Goal: Task Accomplishment & Management: Use online tool/utility

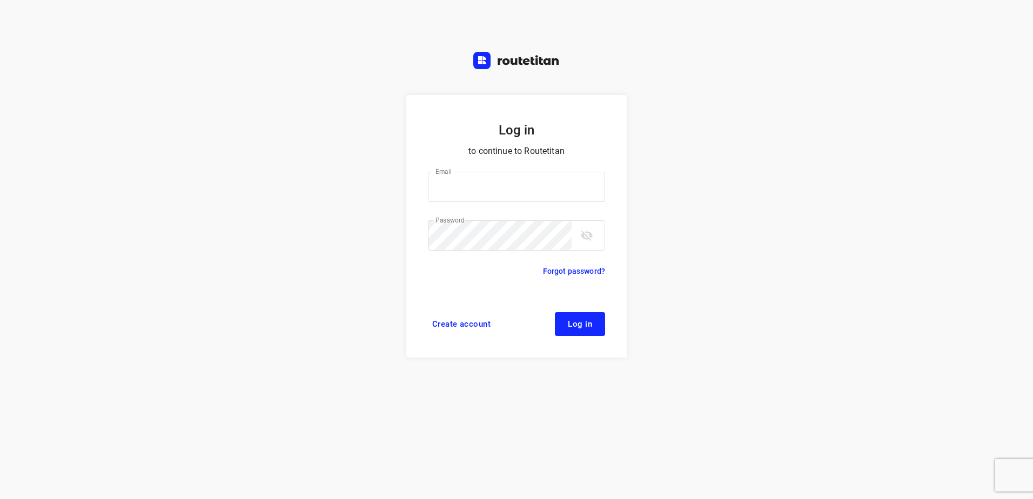
type input "horeca@kaddour.nl"
click at [577, 321] on span "Log in" at bounding box center [580, 324] width 24 height 9
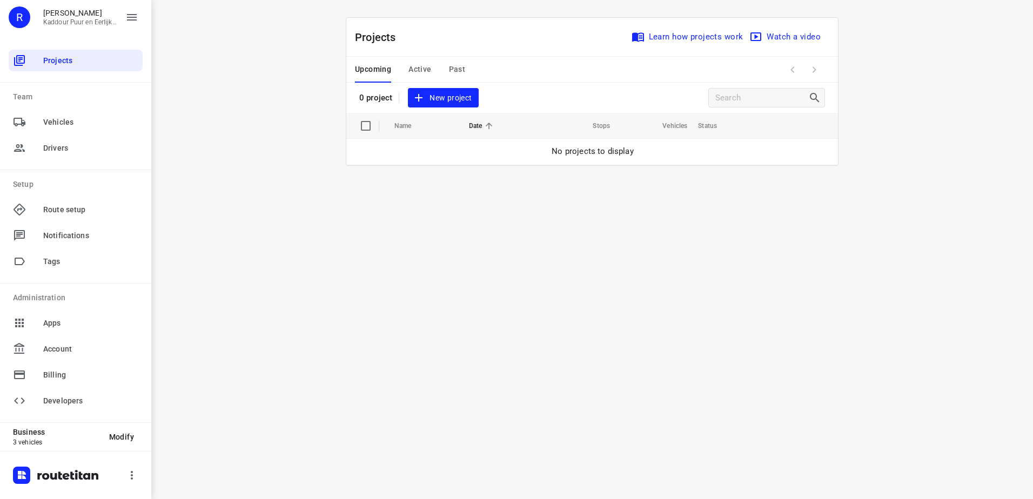
click at [448, 94] on span "New project" at bounding box center [443, 98] width 57 height 14
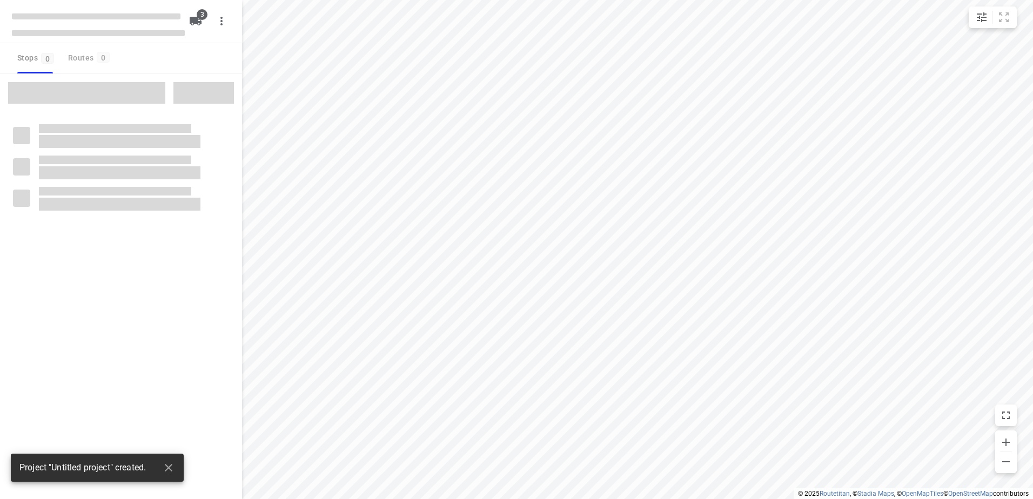
type input "distance"
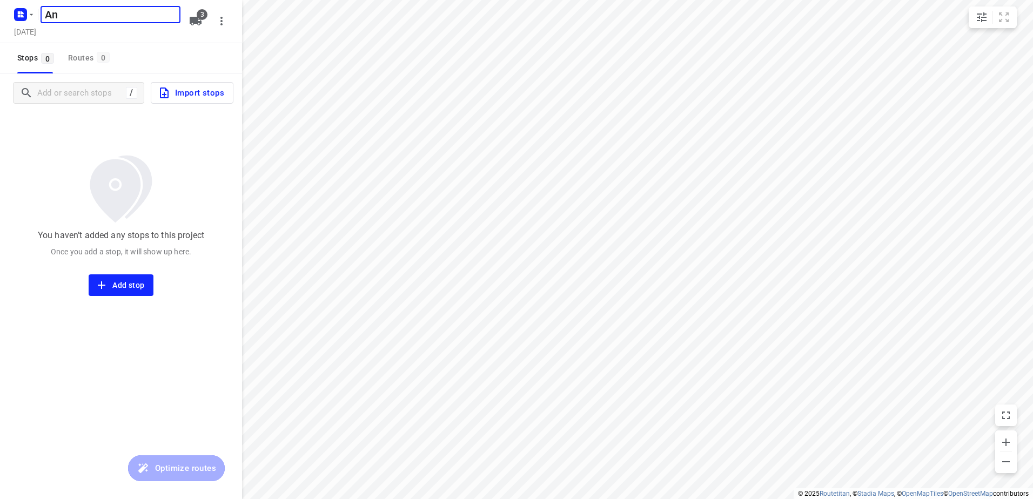
type input "A"
type input "[PERSON_NAME] 3-9"
click at [212, 24] on button "button" at bounding box center [222, 21] width 22 height 22
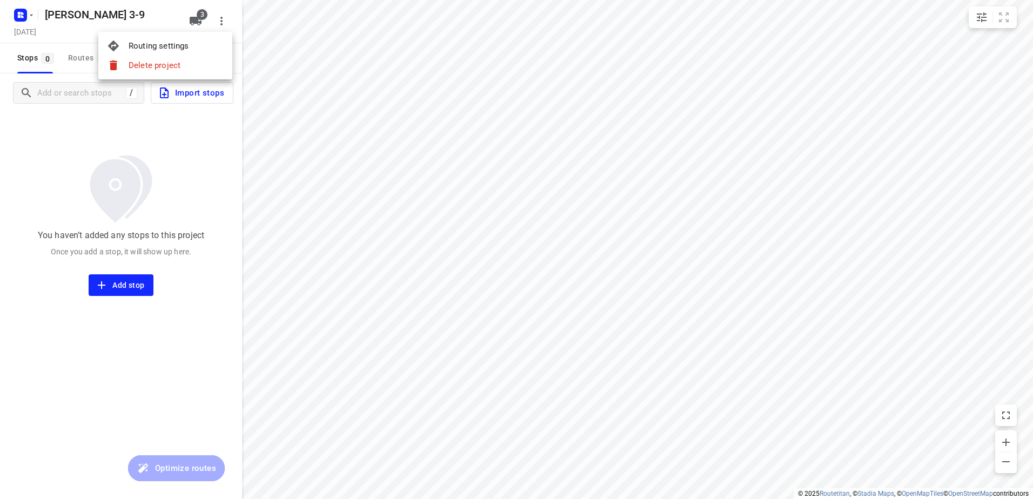
click at [156, 149] on div at bounding box center [516, 249] width 1033 height 499
click at [194, 18] on icon "button" at bounding box center [196, 21] width 12 height 9
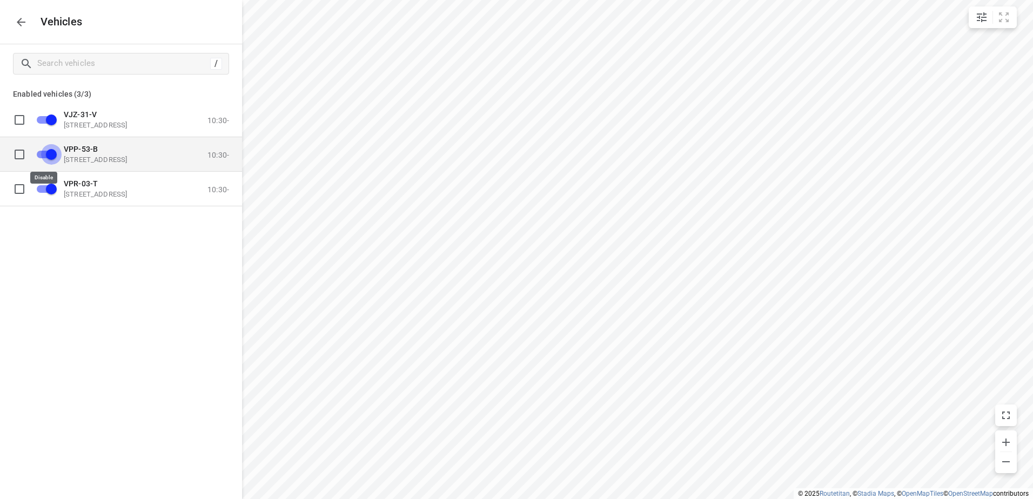
click at [49, 156] on input "grid" at bounding box center [52, 154] width 62 height 21
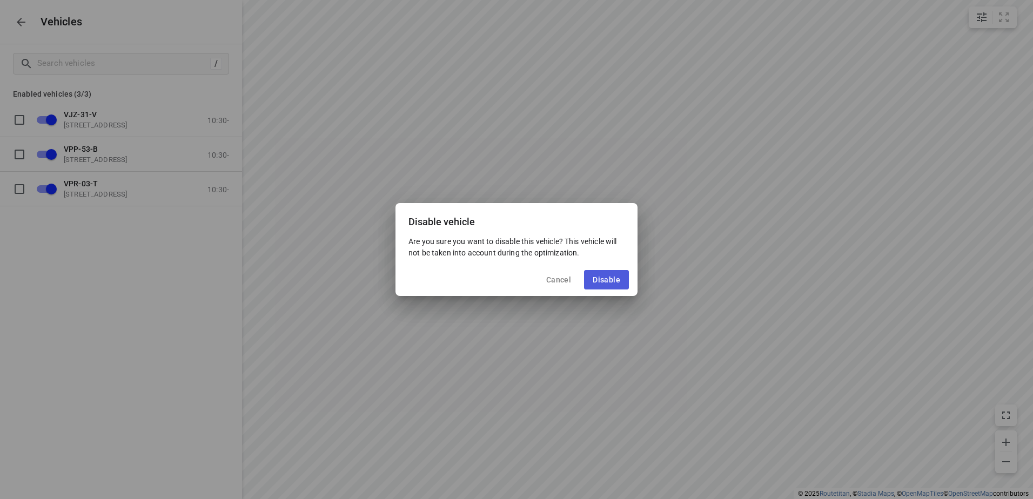
click at [619, 276] on span "Disable" at bounding box center [607, 280] width 28 height 9
checkbox input "false"
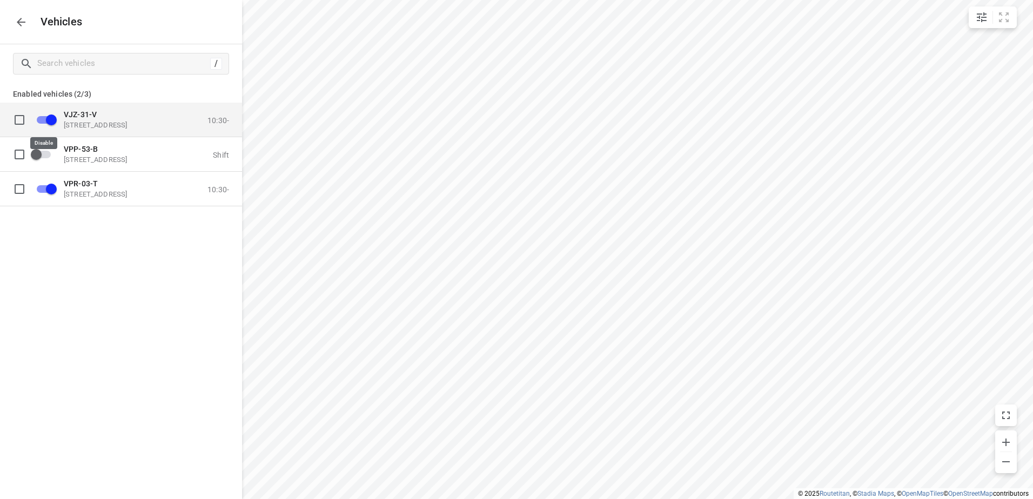
click at [51, 114] on input "grid" at bounding box center [52, 119] width 62 height 21
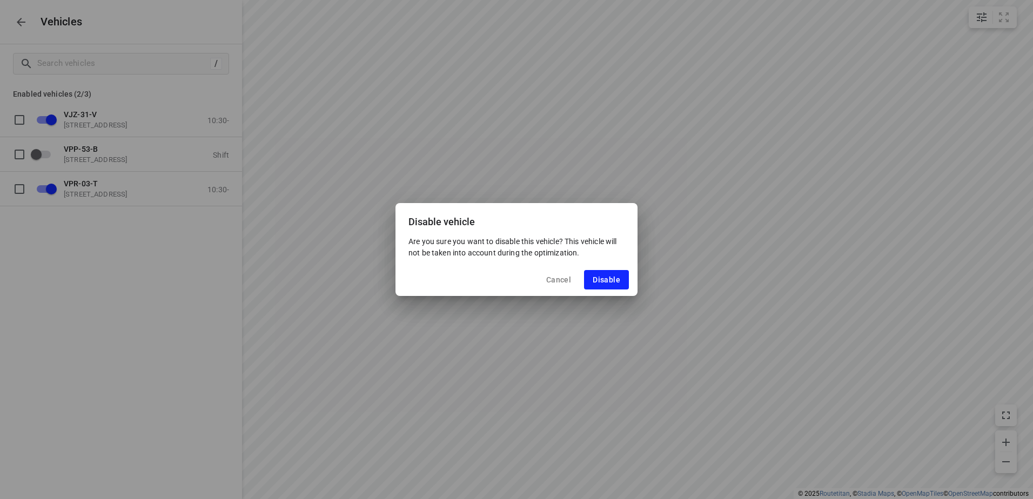
click at [598, 269] on div "Cancel Disable" at bounding box center [517, 280] width 242 height 32
click at [603, 279] on span "Disable" at bounding box center [607, 280] width 28 height 9
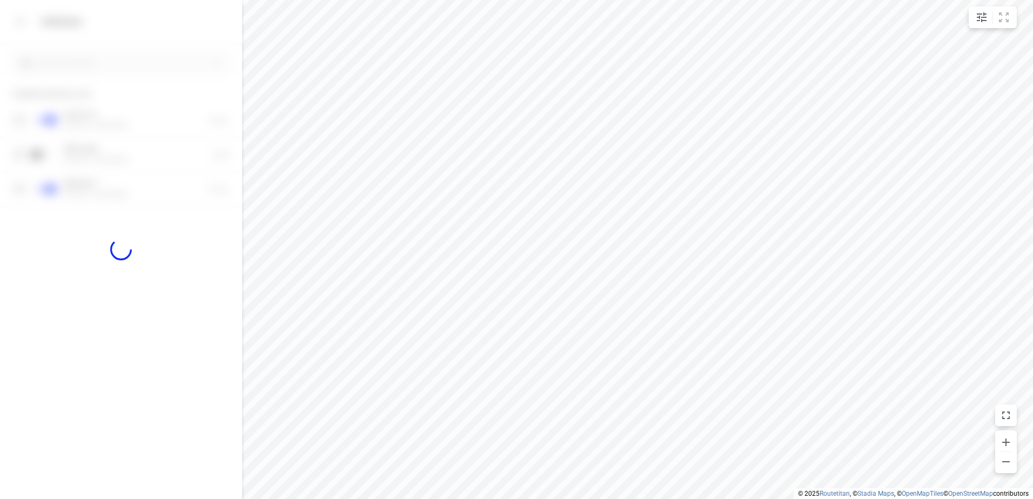
checkbox input "false"
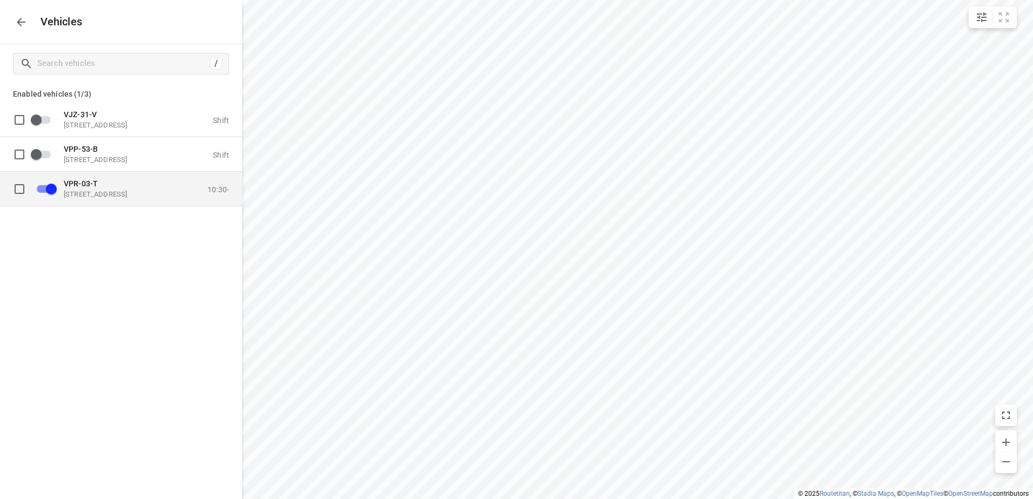
click at [94, 186] on span "VPR-03-T" at bounding box center [81, 183] width 34 height 9
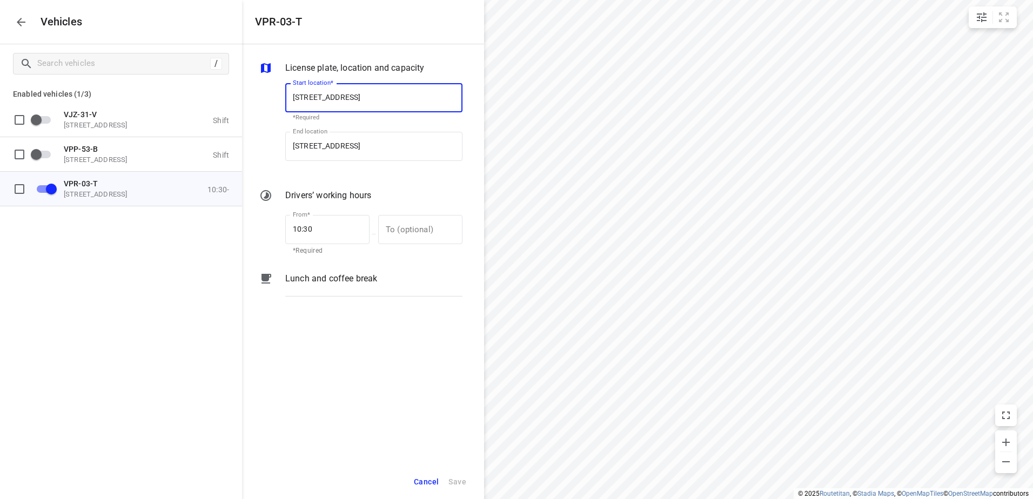
click at [348, 275] on p "Lunch and coffee break" at bounding box center [331, 278] width 92 height 13
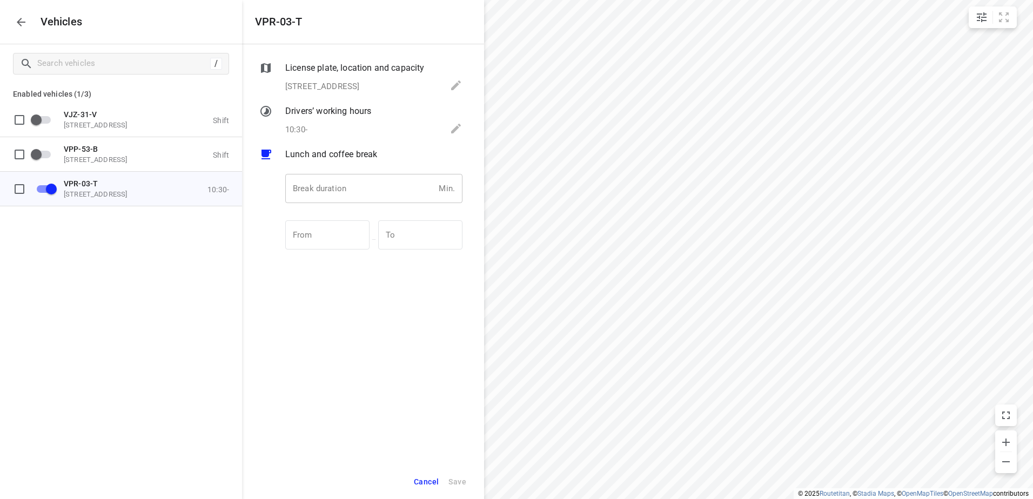
click at [336, 193] on input "number" at bounding box center [359, 188] width 149 height 29
type input "30"
click at [463, 479] on span "Save" at bounding box center [458, 483] width 18 height 14
click at [19, 21] on icon "button" at bounding box center [21, 22] width 13 height 13
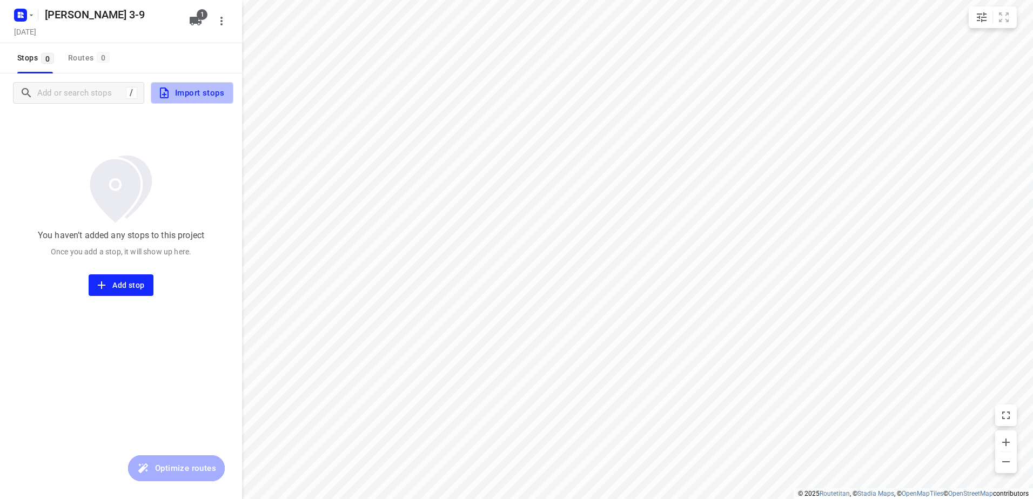
click at [197, 92] on span "Import stops" at bounding box center [191, 93] width 66 height 14
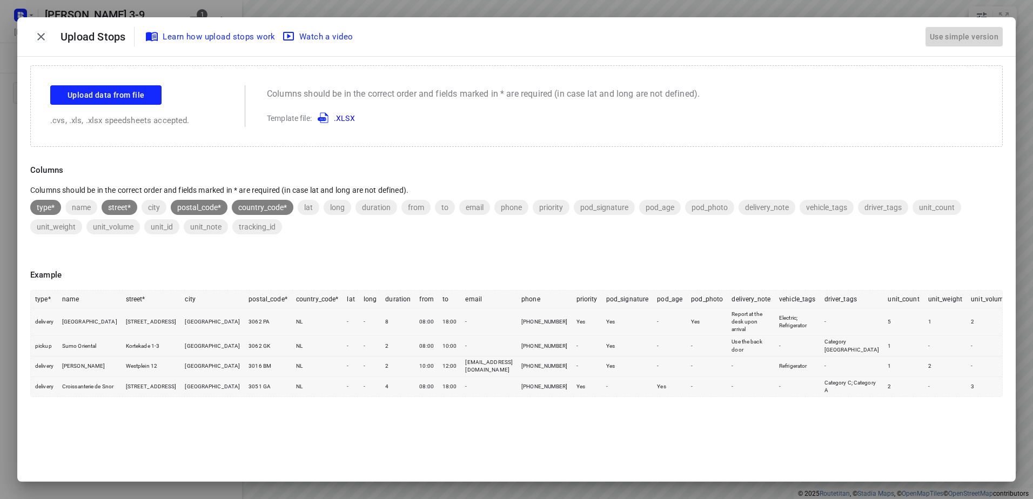
click at [987, 42] on div "Use simple version" at bounding box center [964, 37] width 73 height 18
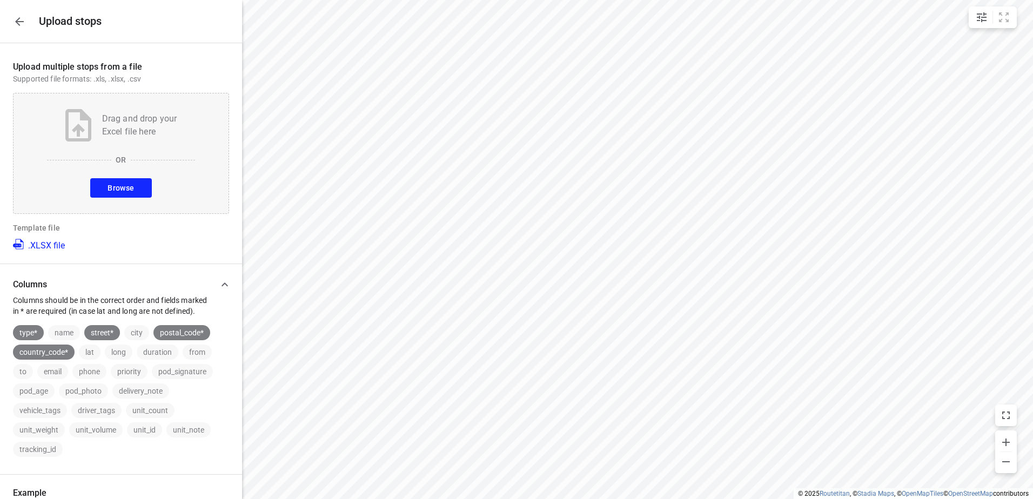
click at [124, 187] on span "Browse" at bounding box center [121, 189] width 26 height 14
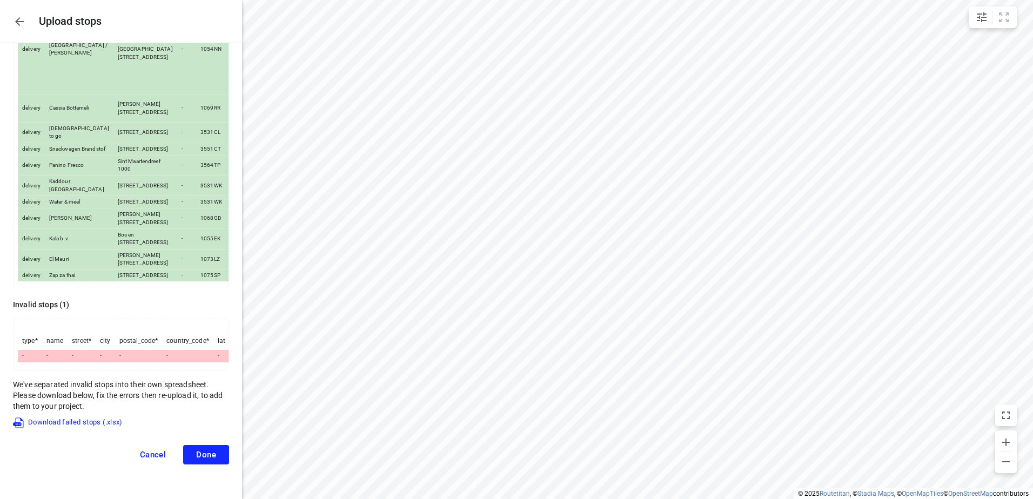
click at [152, 457] on span "Cancel" at bounding box center [153, 455] width 26 height 10
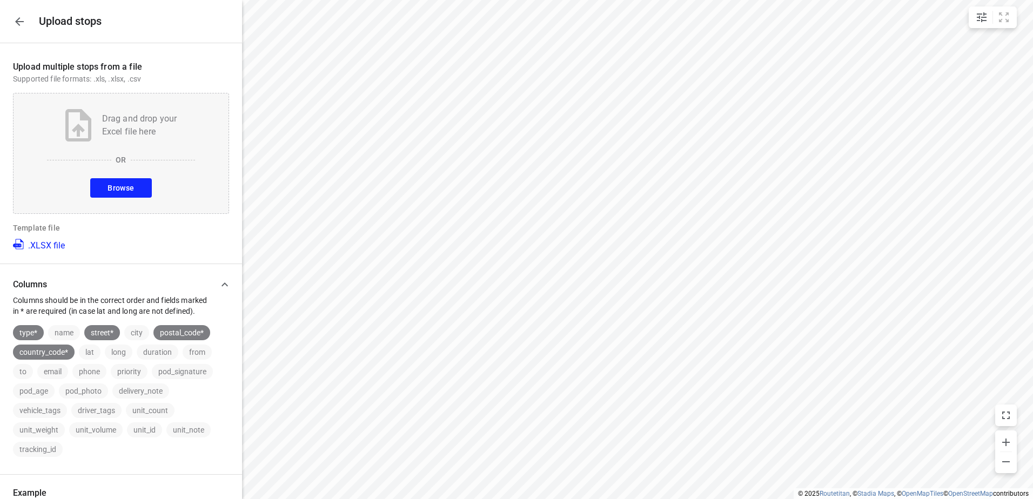
click at [117, 182] on span "Browse" at bounding box center [121, 189] width 26 height 14
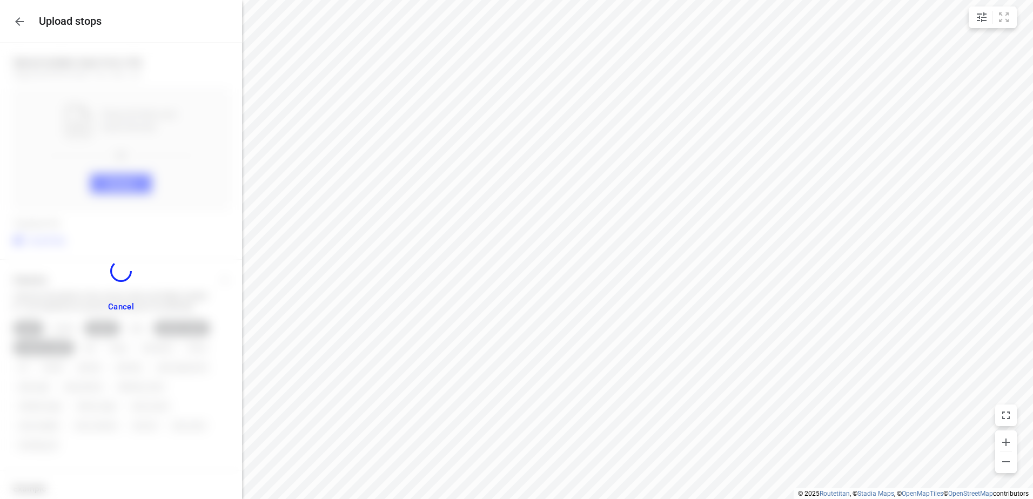
scroll to position [41, 0]
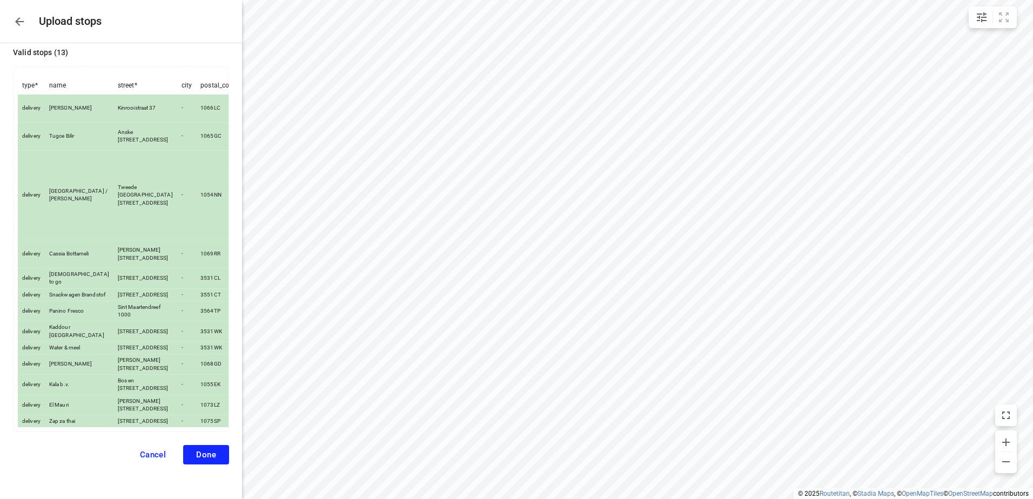
click at [205, 449] on button "Done" at bounding box center [206, 454] width 46 height 19
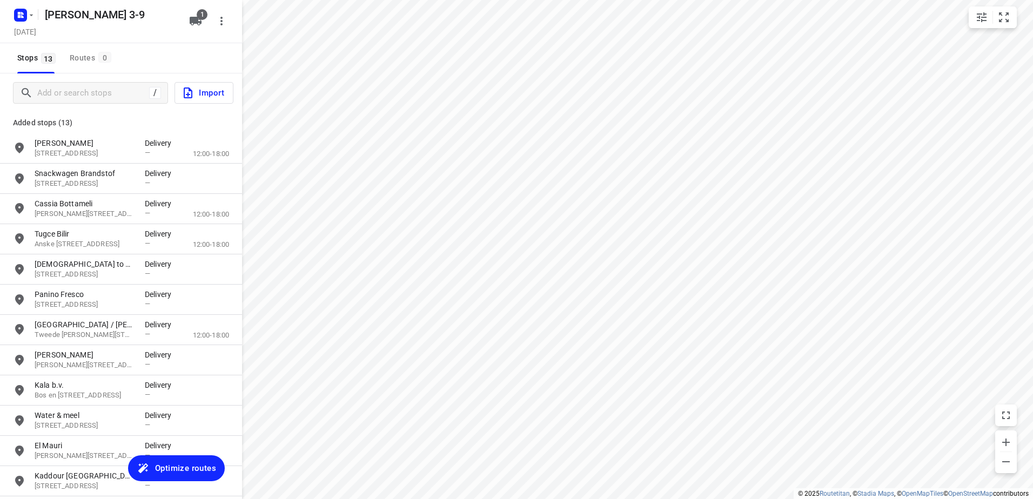
click at [198, 469] on span "Optimize routes" at bounding box center [185, 469] width 61 height 14
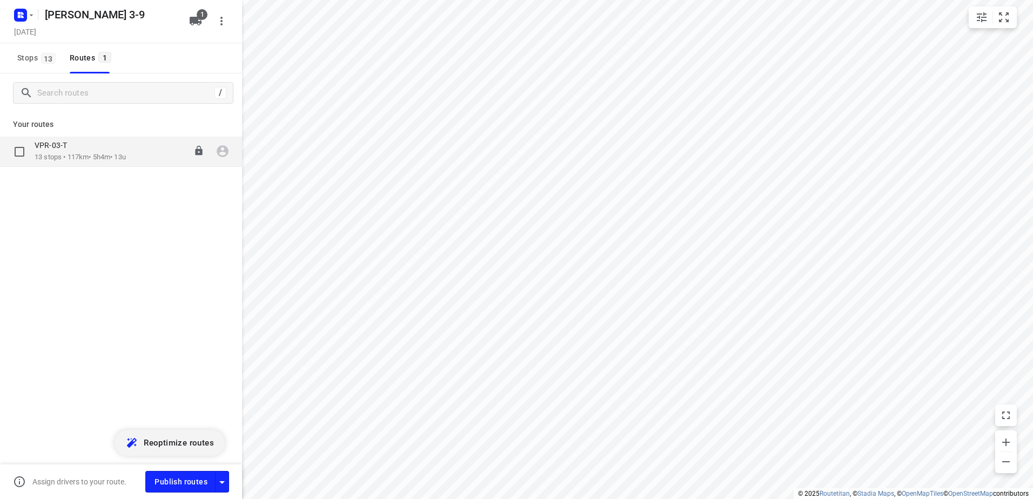
click at [76, 148] on div "VPR-03-T" at bounding box center [80, 147] width 91 height 12
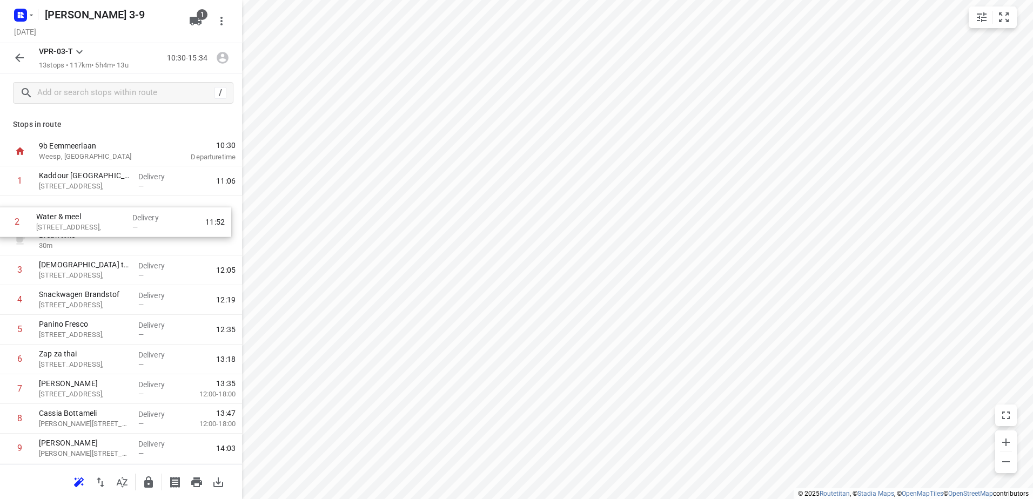
drag, startPoint x: 66, startPoint y: 230, endPoint x: 66, endPoint y: 211, distance: 19.5
click at [66, 211] on div "1 Kaddour Utrecht [STREET_ADDRESS], Delivery — 11:06 Break time 30 m 2 Water & …" at bounding box center [121, 374] width 242 height 416
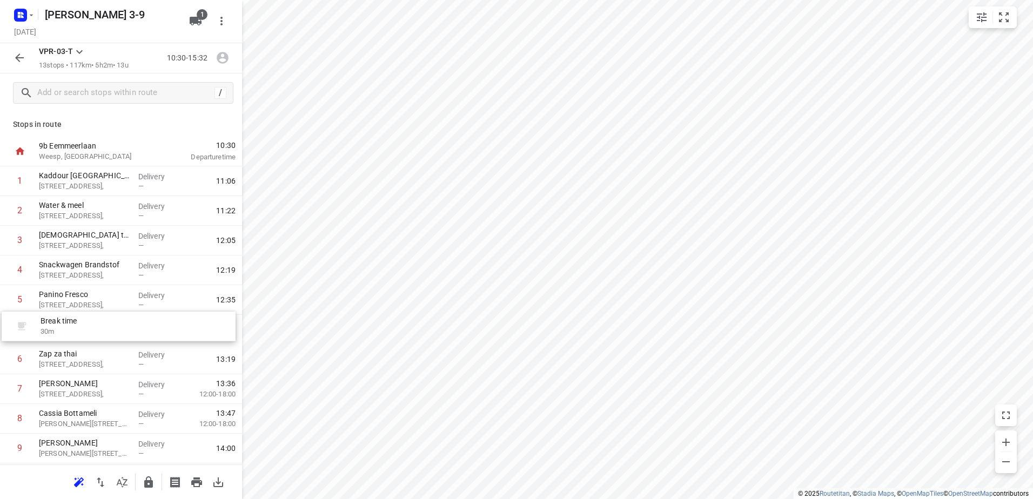
drag, startPoint x: 82, startPoint y: 243, endPoint x: 84, endPoint y: 336, distance: 93.5
click at [84, 336] on div "1 Kaddour Utrecht [STREET_ADDRESS], Delivery — 11:06 2 Water & meel [STREET_ADD…" at bounding box center [121, 374] width 242 height 416
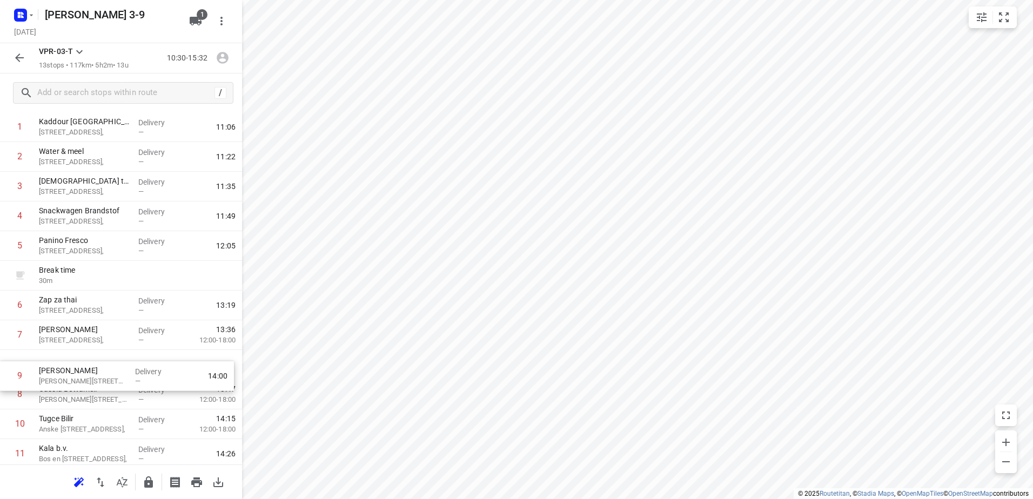
scroll to position [57, 0]
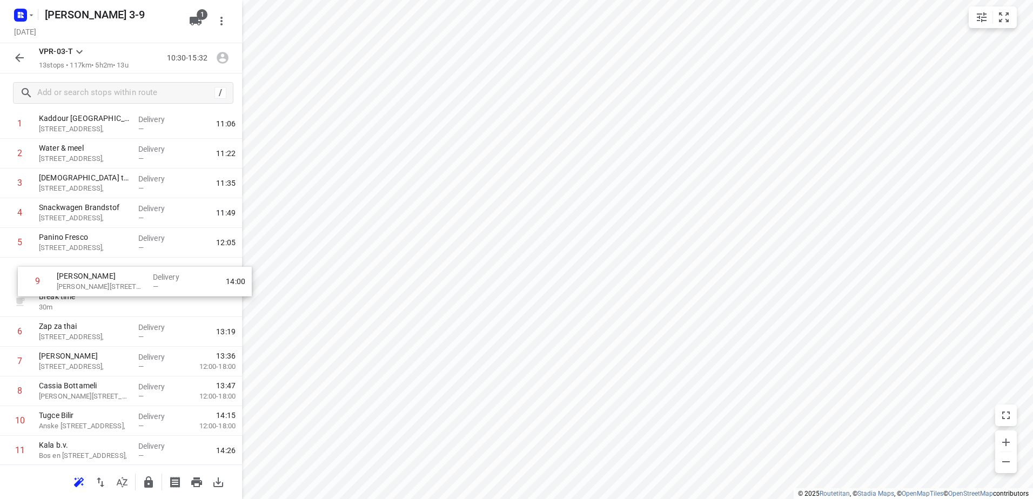
drag, startPoint x: 87, startPoint y: 396, endPoint x: 105, endPoint y: 280, distance: 117.6
click at [105, 280] on div "1 Kaddour Utrecht [STREET_ADDRESS], Delivery — 11:06 2 Water & meel [STREET_ADD…" at bounding box center [121, 317] width 242 height 416
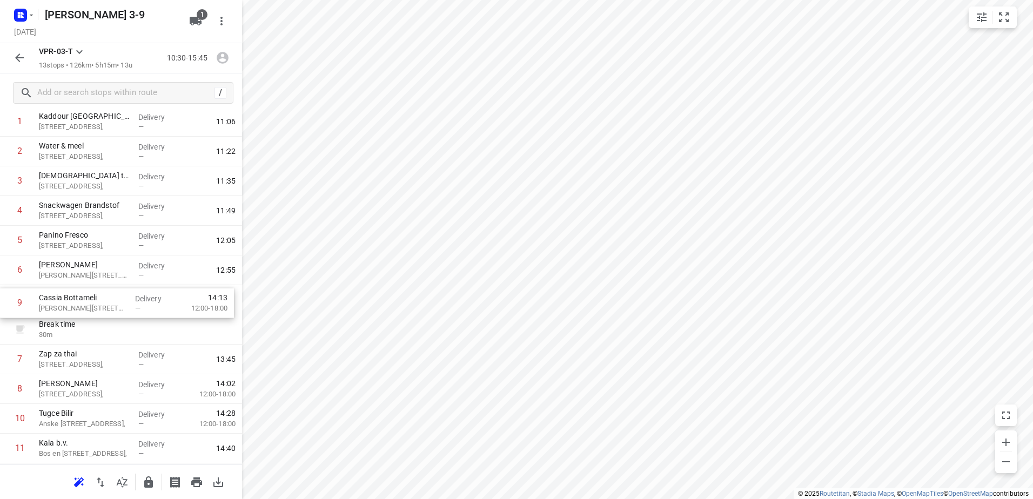
drag, startPoint x: 92, startPoint y: 395, endPoint x: 92, endPoint y: 302, distance: 93.0
click at [92, 302] on div "1 Kaddour Utrecht [STREET_ADDRESS], Delivery — 11:06 2 Water & meel Haroekoeple…" at bounding box center [121, 315] width 242 height 416
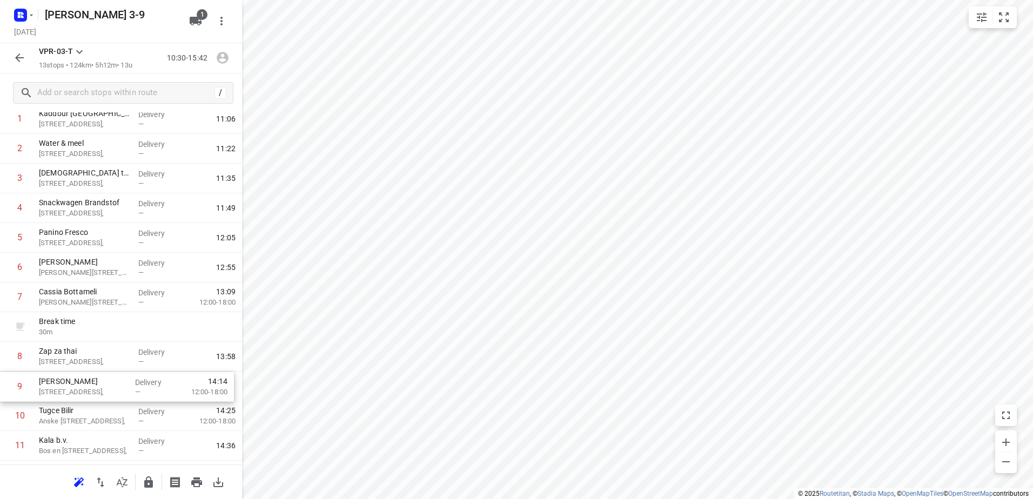
scroll to position [64, 0]
drag, startPoint x: 74, startPoint y: 396, endPoint x: 78, endPoint y: 363, distance: 33.2
click at [77, 363] on div "1 Kaddour Utrecht [STREET_ADDRESS], Delivery — 11:06 2 Water & meel [STREET_ADD…" at bounding box center [121, 310] width 242 height 416
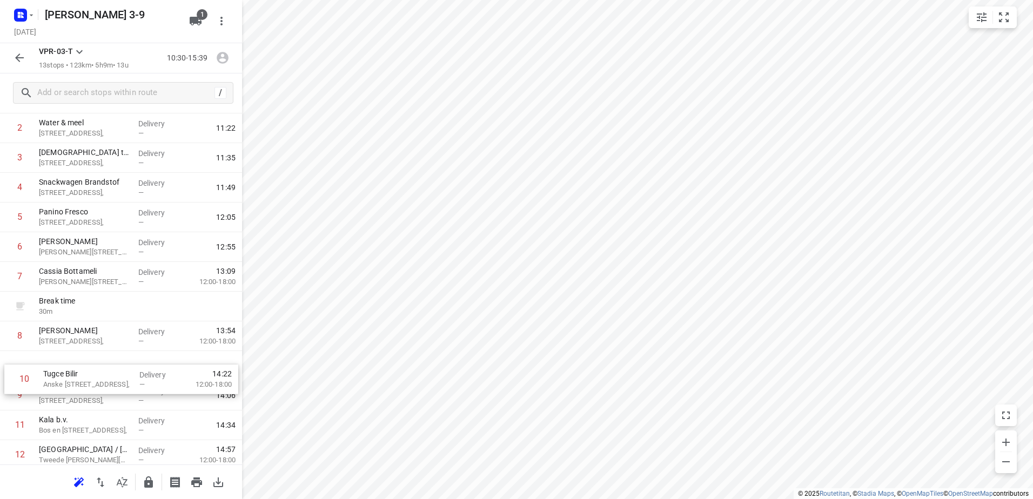
scroll to position [83, 0]
drag, startPoint x: 62, startPoint y: 419, endPoint x: 68, endPoint y: 365, distance: 54.9
click at [68, 365] on div "1 Kaddour Utrecht [STREET_ADDRESS], Delivery — 11:06 2 Water & meel [STREET_ADD…" at bounding box center [121, 291] width 242 height 416
click at [20, 52] on icon "button" at bounding box center [19, 57] width 13 height 13
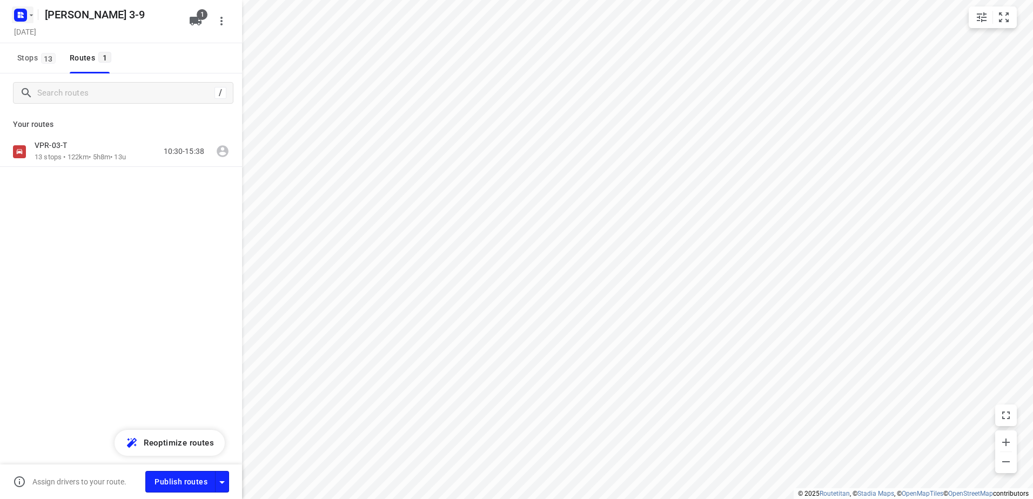
click at [28, 16] on icon "button" at bounding box center [31, 15] width 9 height 9
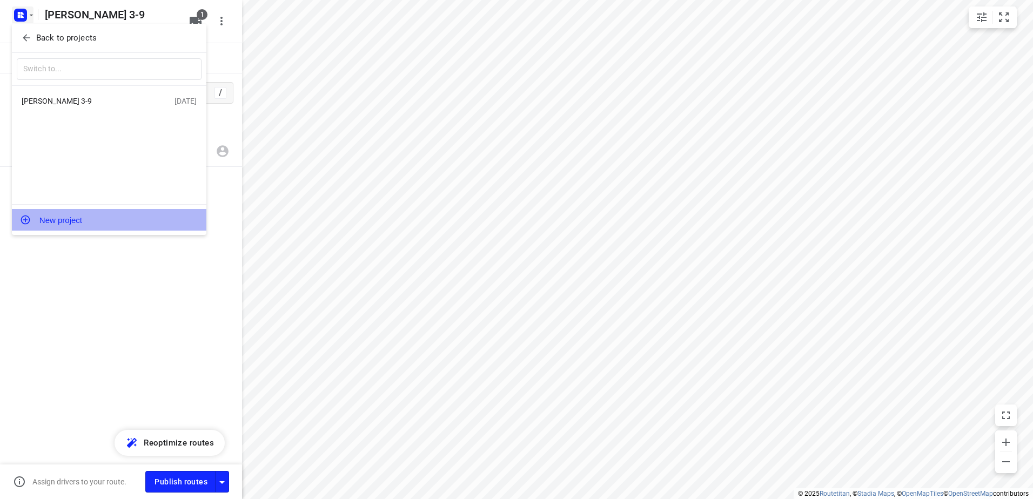
click at [63, 216] on button "New project" at bounding box center [109, 220] width 195 height 22
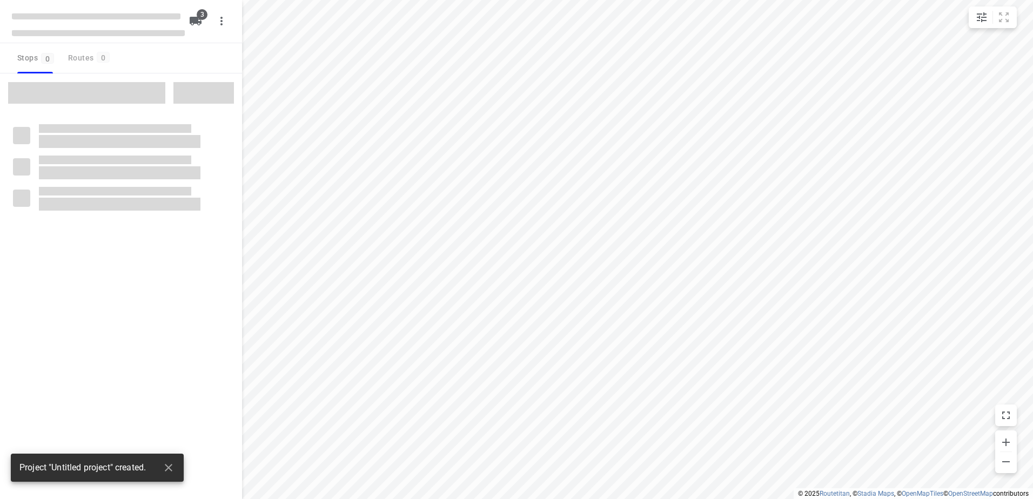
type input "distance"
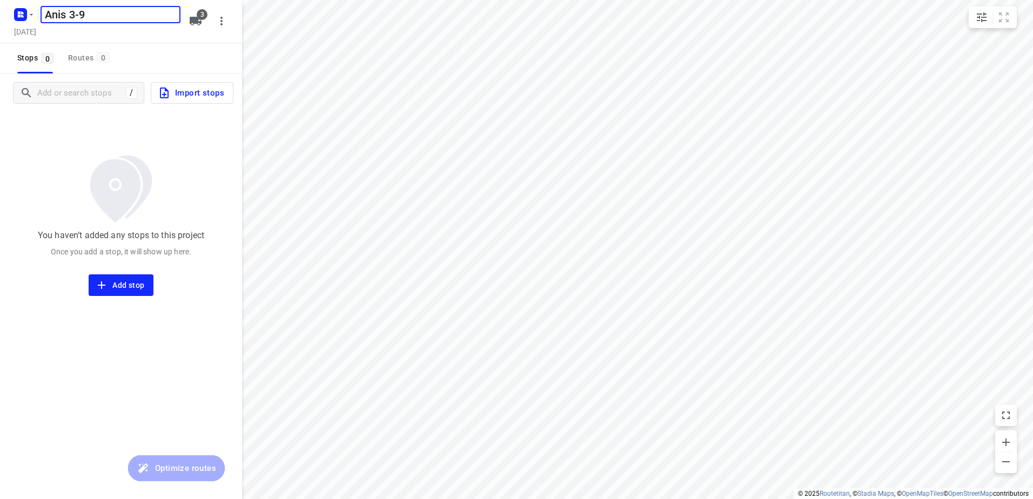
type input "Anis 3-9"
click at [204, 16] on span "3" at bounding box center [202, 14] width 11 height 11
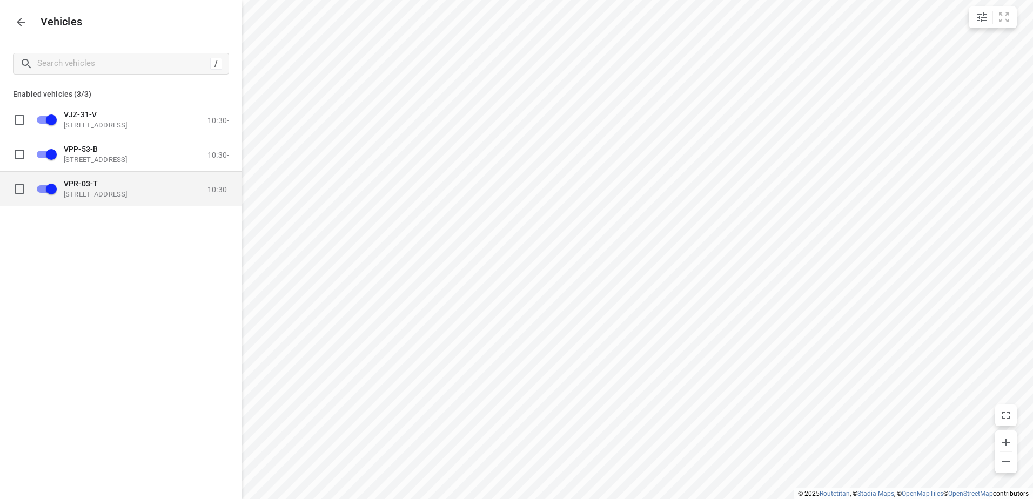
click at [46, 189] on input "grid" at bounding box center [52, 188] width 62 height 21
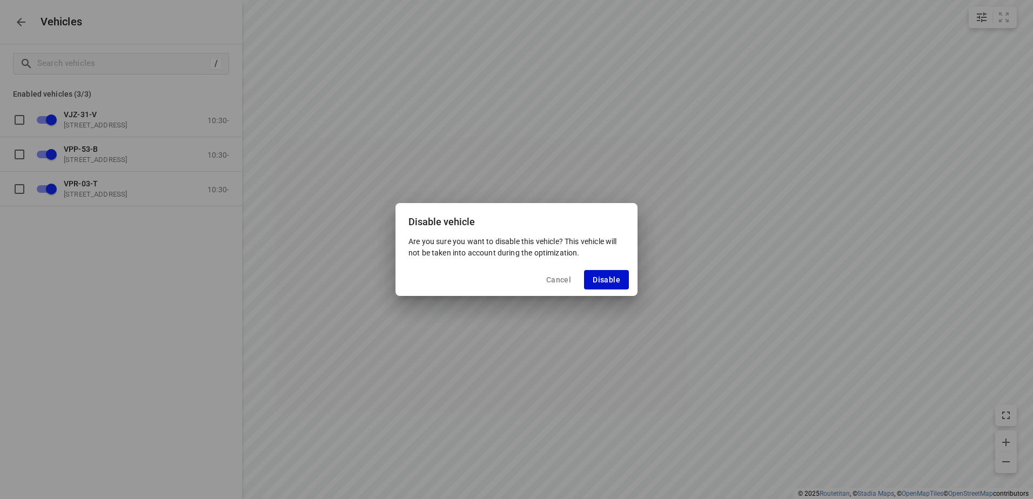
click at [602, 277] on span "Disable" at bounding box center [607, 280] width 28 height 9
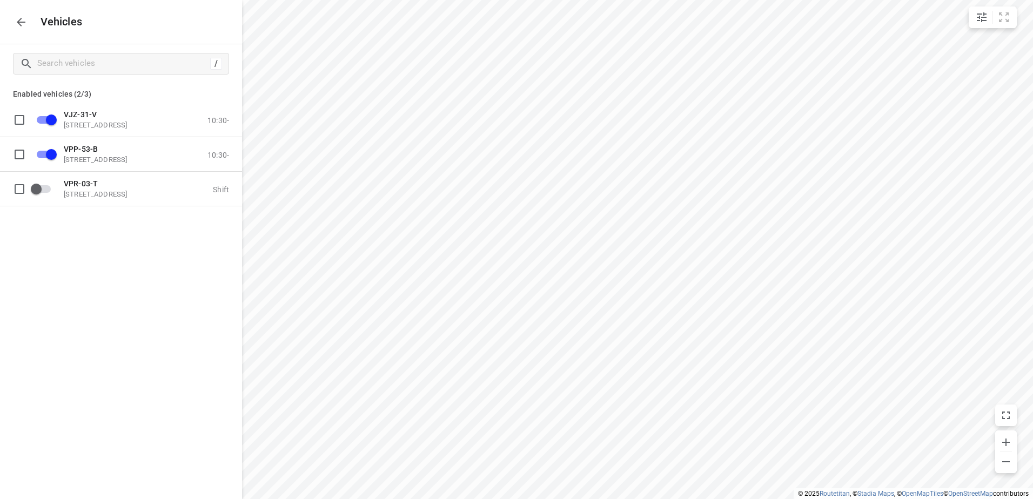
checkbox input "false"
click at [52, 154] on input "grid" at bounding box center [52, 154] width 62 height 21
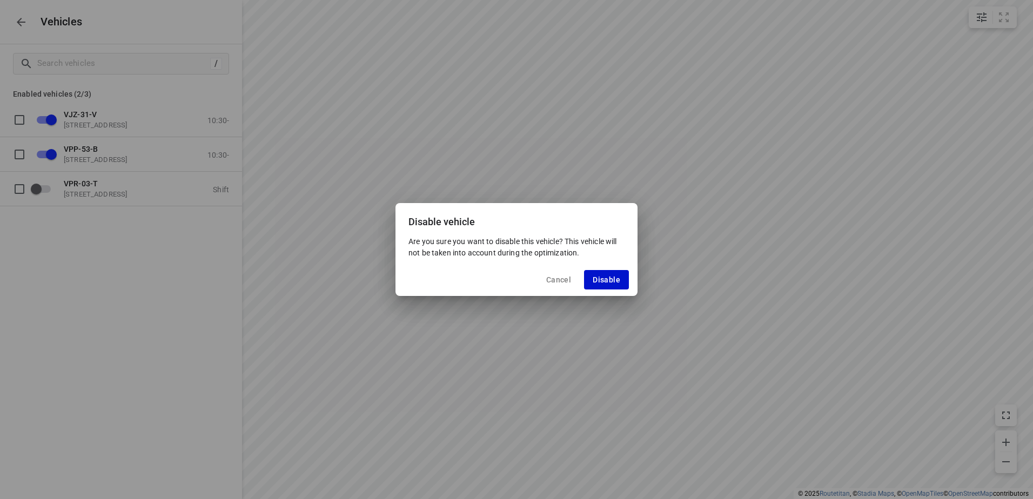
click at [623, 271] on button "Disable" at bounding box center [606, 279] width 45 height 19
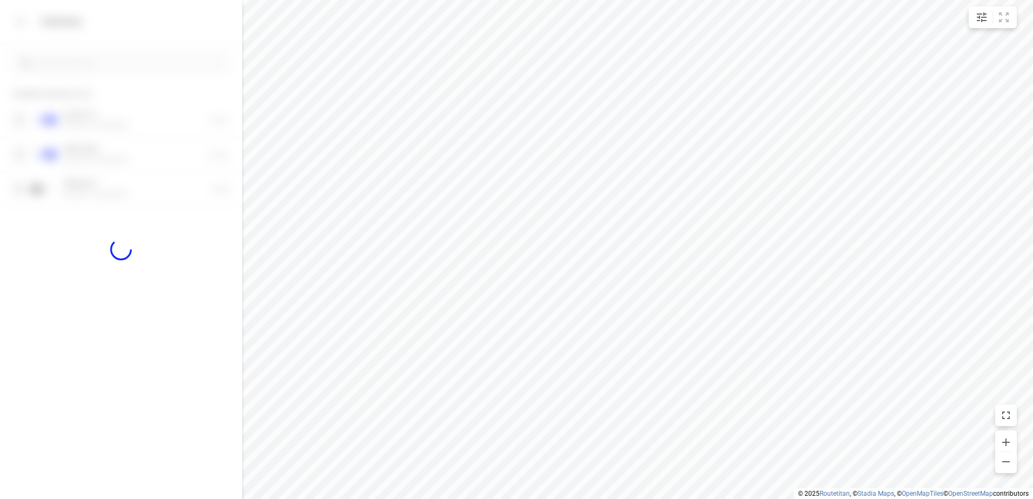
checkbox input "false"
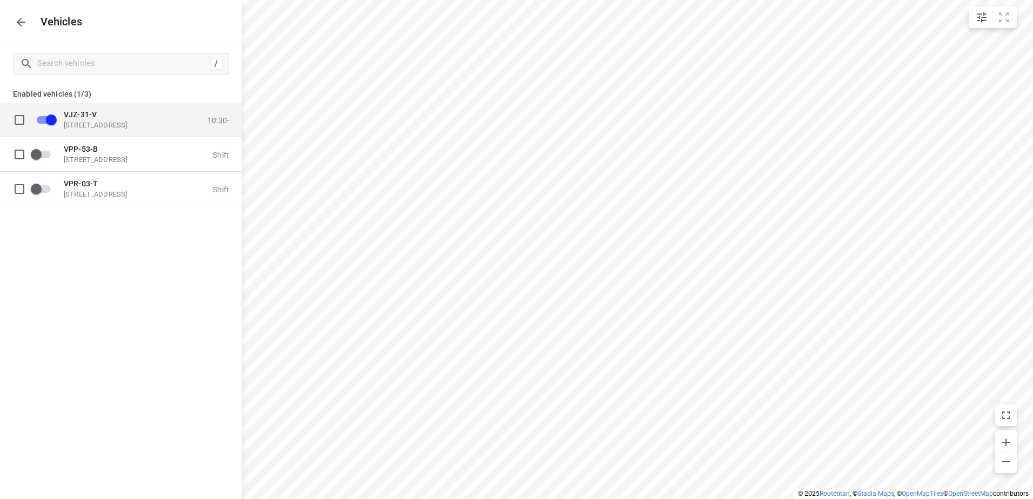
click at [64, 116] on span "VJZ-31-V" at bounding box center [80, 114] width 33 height 9
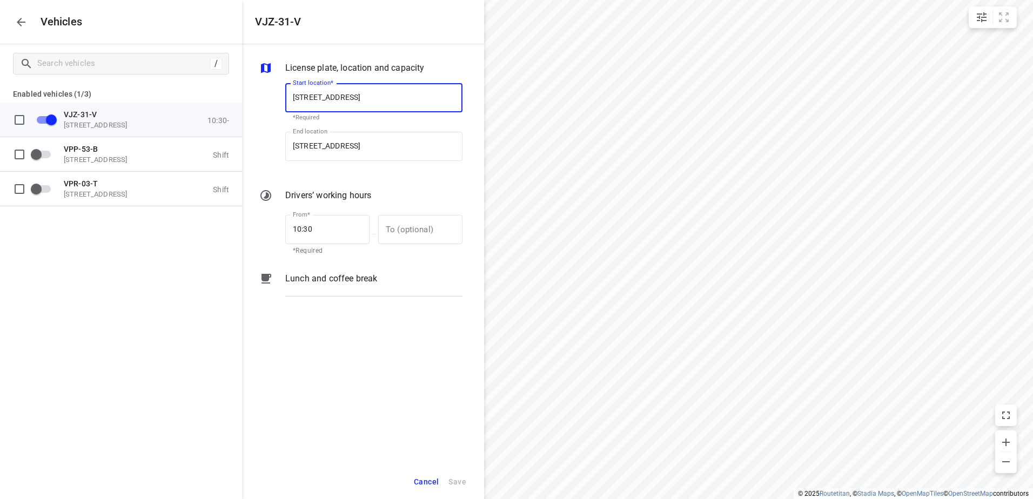
click at [354, 279] on p "Lunch and coffee break" at bounding box center [331, 278] width 92 height 13
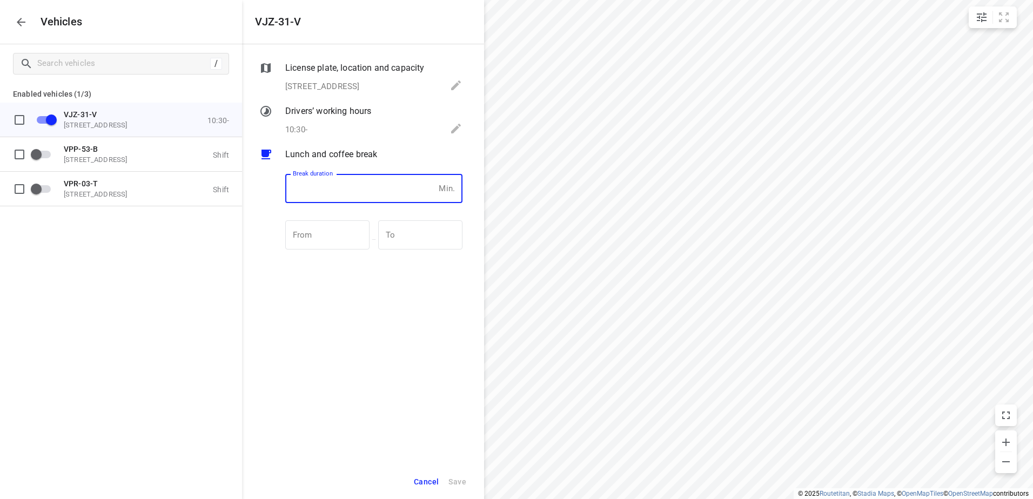
click at [347, 195] on input "number" at bounding box center [359, 188] width 149 height 29
type input "30"
click at [463, 479] on span "Save" at bounding box center [458, 483] width 18 height 14
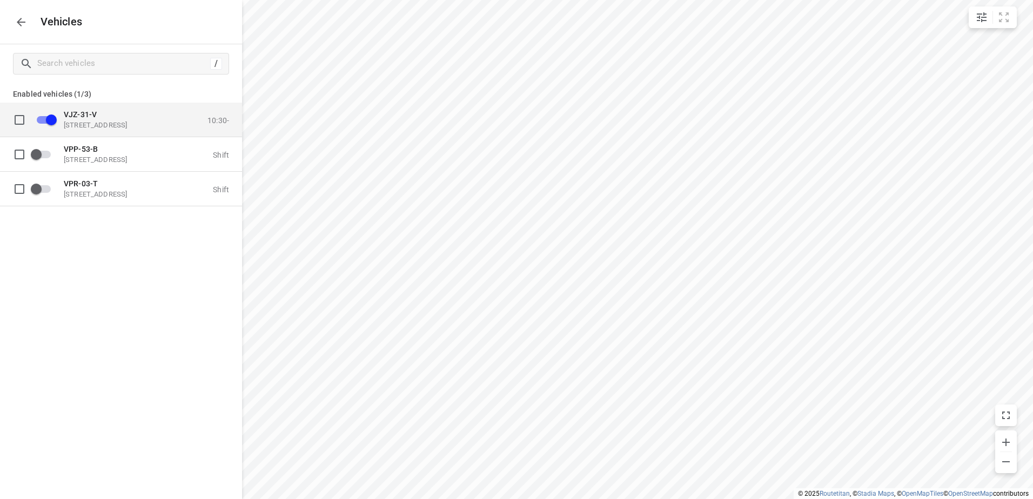
click at [98, 121] on p "[STREET_ADDRESS]" at bounding box center [118, 125] width 108 height 9
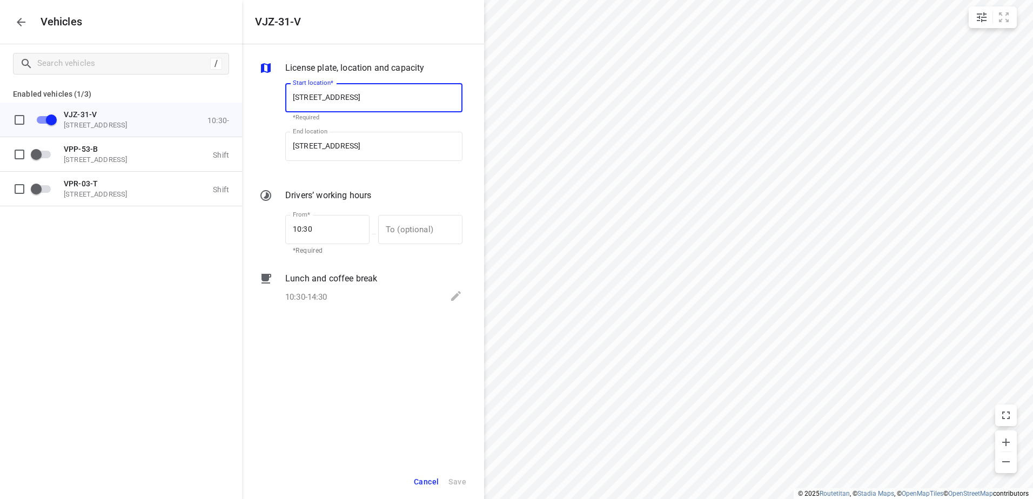
click at [28, 19] on button "button" at bounding box center [21, 22] width 22 height 22
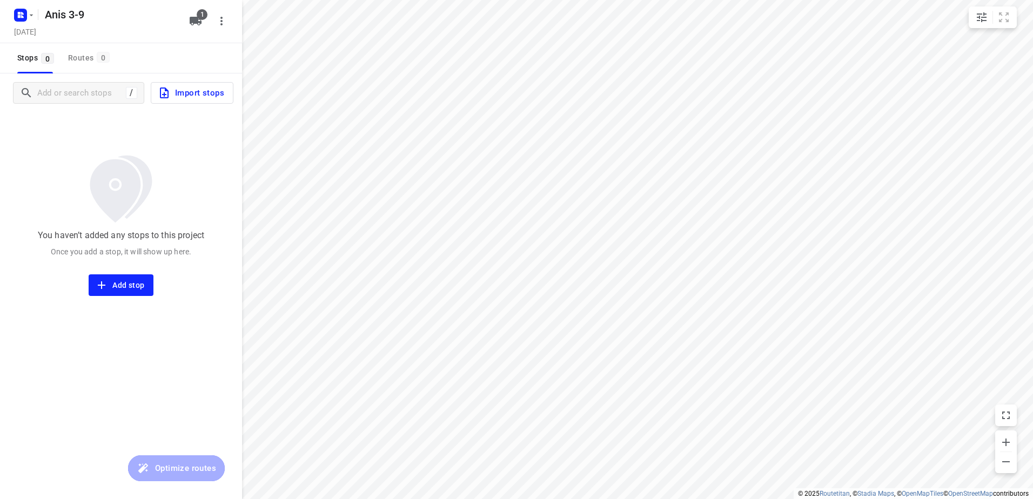
click at [206, 92] on span "Import stops" at bounding box center [191, 93] width 66 height 14
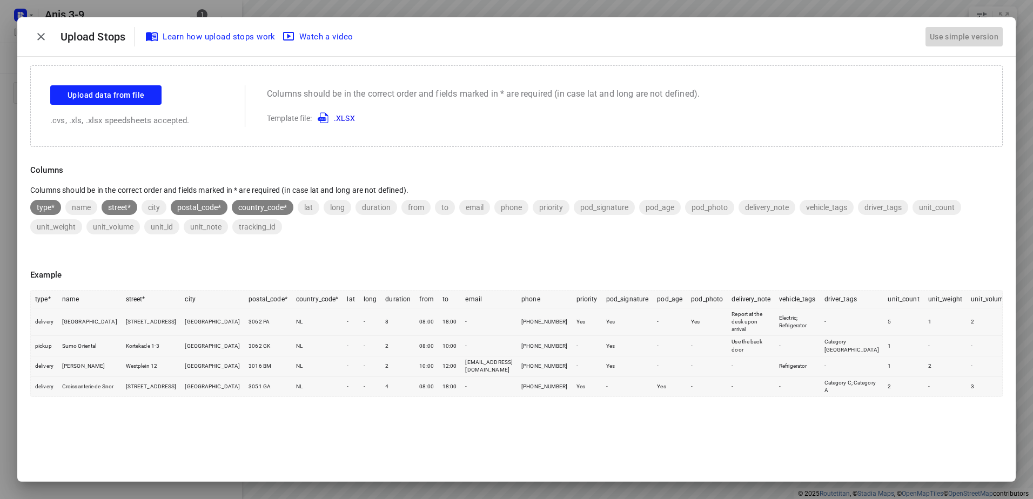
click at [951, 30] on div "Use simple version" at bounding box center [964, 37] width 73 height 18
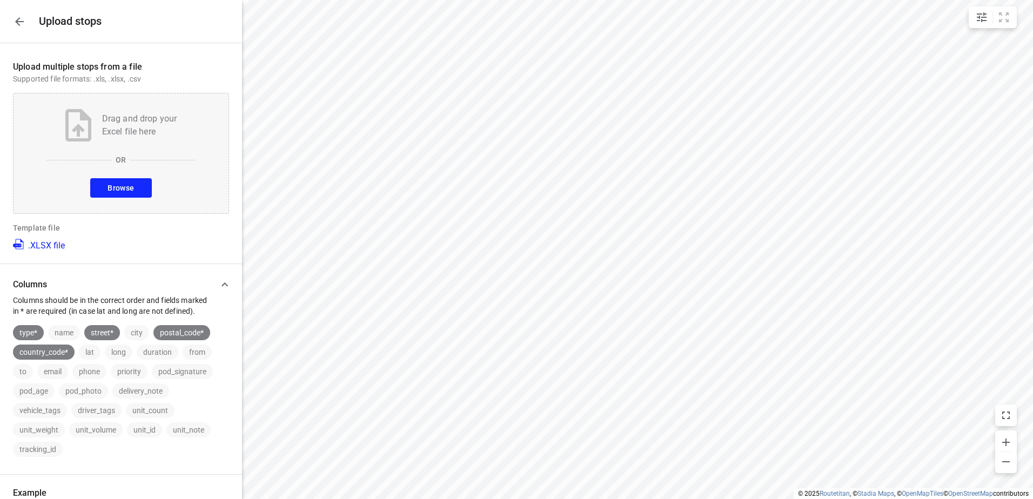
click at [108, 185] on span "Browse" at bounding box center [121, 189] width 26 height 14
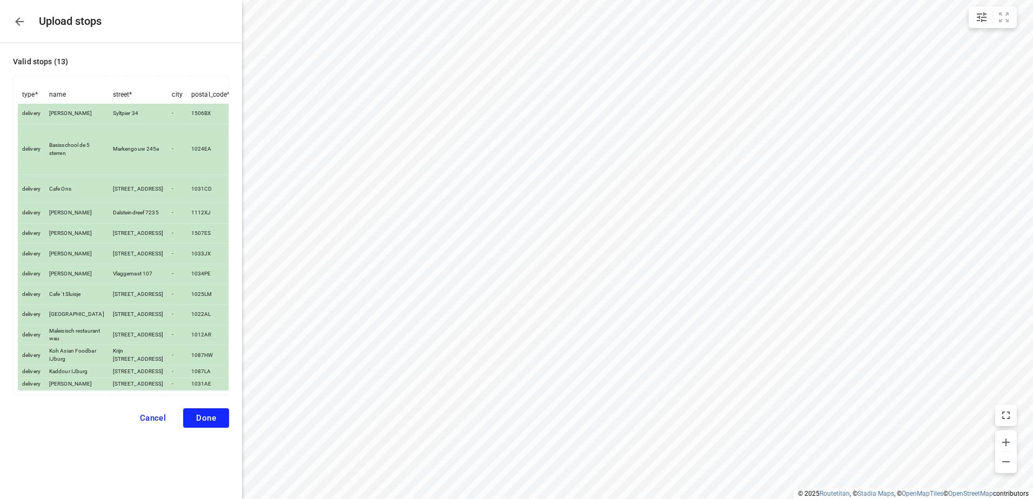
scroll to position [71, 0]
click at [211, 428] on button "Done" at bounding box center [206, 418] width 46 height 19
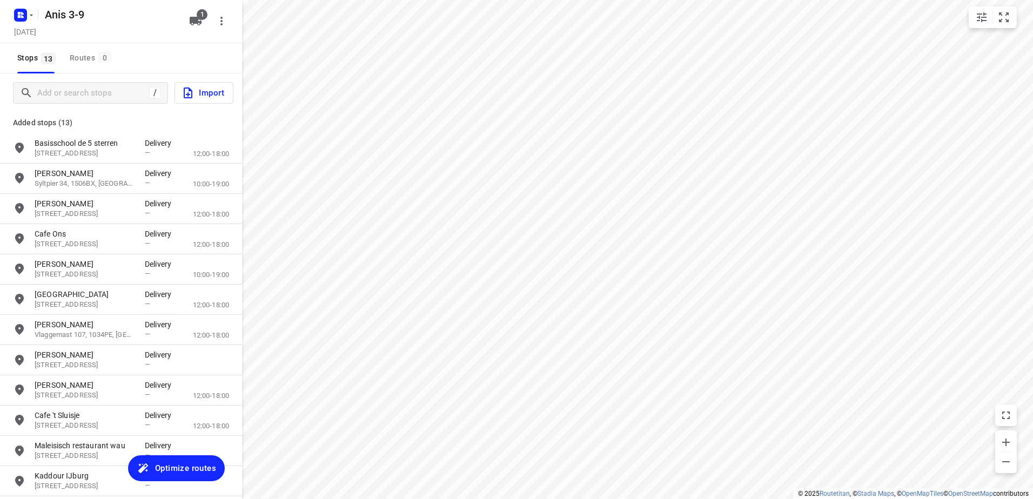
click at [199, 471] on span "Optimize routes" at bounding box center [185, 469] width 61 height 14
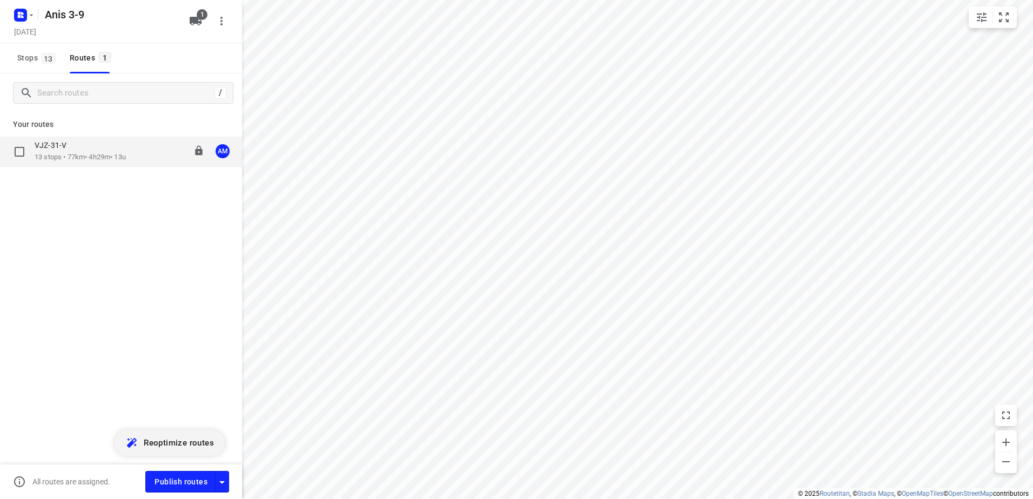
click at [68, 154] on p "13 stops • 77km • 4h29m • 13u" at bounding box center [80, 157] width 91 height 10
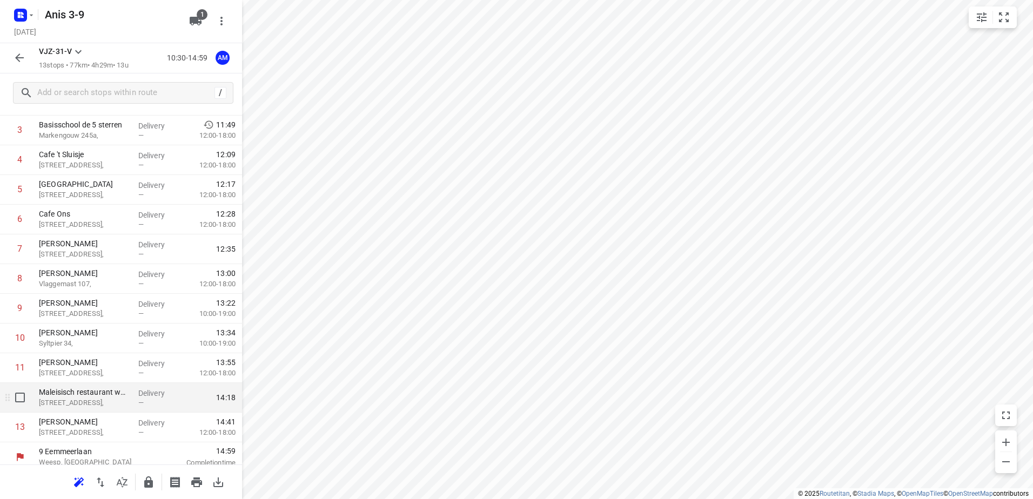
scroll to position [148, 0]
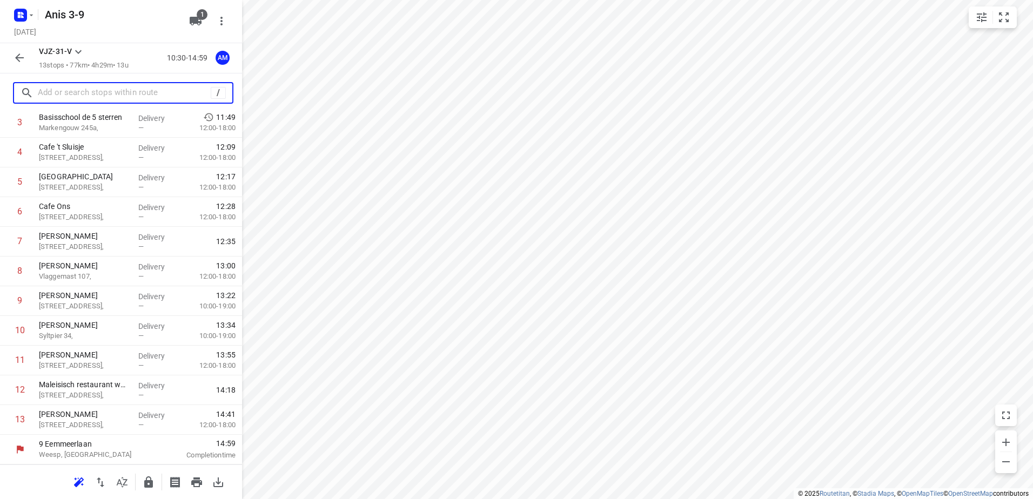
click at [59, 91] on input "text" at bounding box center [124, 93] width 173 height 17
paste input "syltpier 34 1506BX"
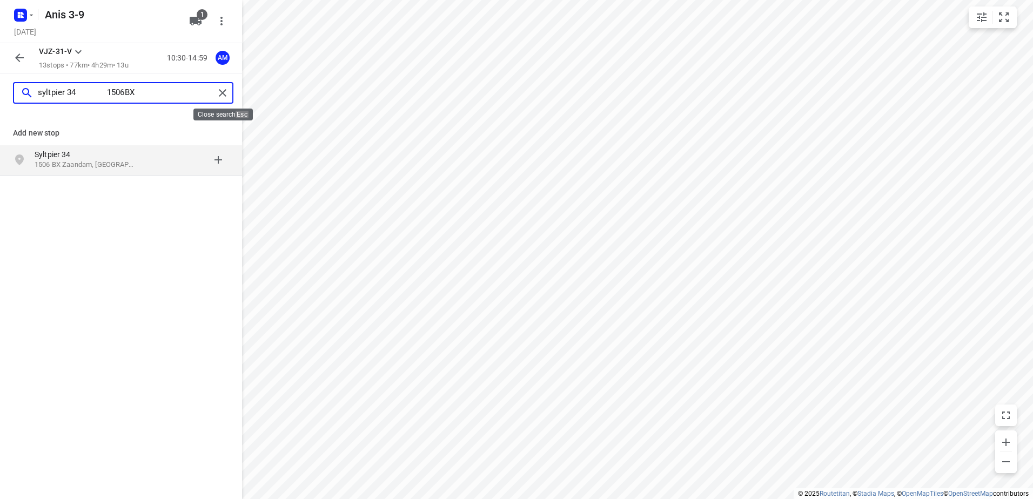
type input "syltpier 34 1506BX"
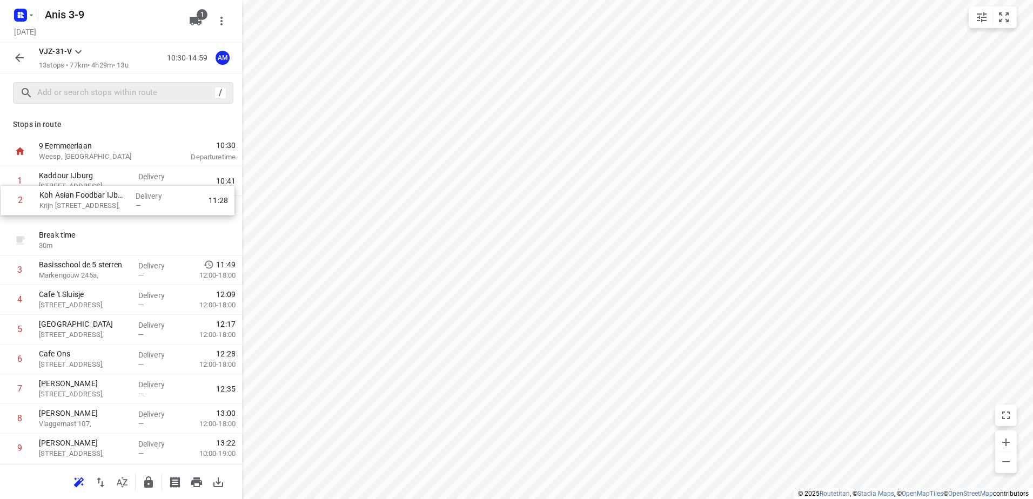
drag, startPoint x: 99, startPoint y: 248, endPoint x: 101, endPoint y: 205, distance: 42.7
click at [101, 205] on div "1 Kaddour IJburg Pampuslaan 22, Delivery — 10:41 Break time 30 m 2 Koh Asian Fo…" at bounding box center [121, 374] width 242 height 416
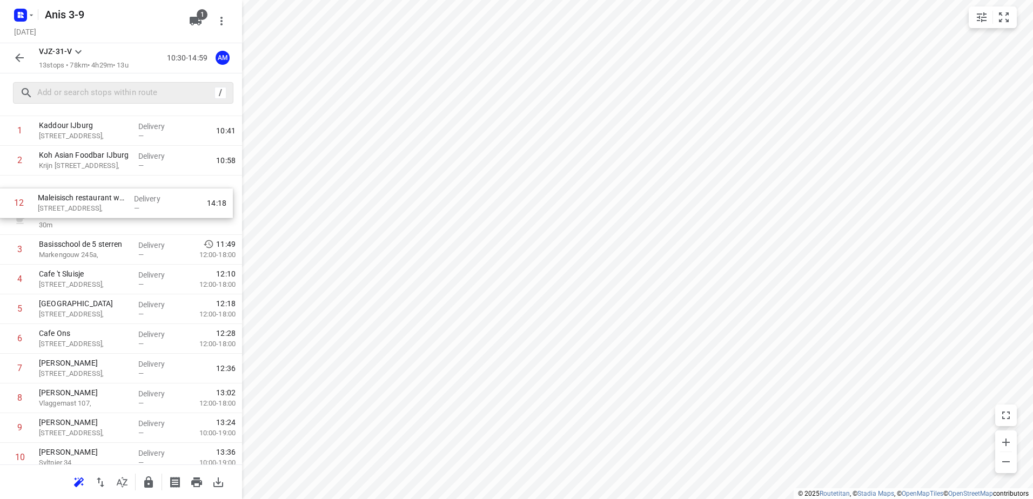
scroll to position [49, 0]
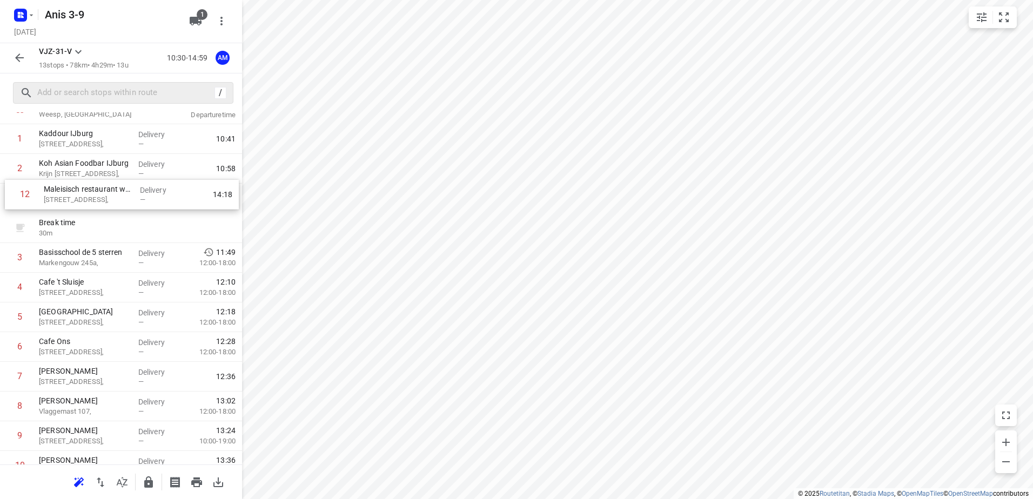
drag, startPoint x: 99, startPoint y: 398, endPoint x: 104, endPoint y: 198, distance: 200.0
click at [104, 198] on div "1 Kaddour IJburg [STREET_ADDRESS], Delivery — 10:41 2 Koh Asian Foodbar IJburg …" at bounding box center [121, 332] width 242 height 416
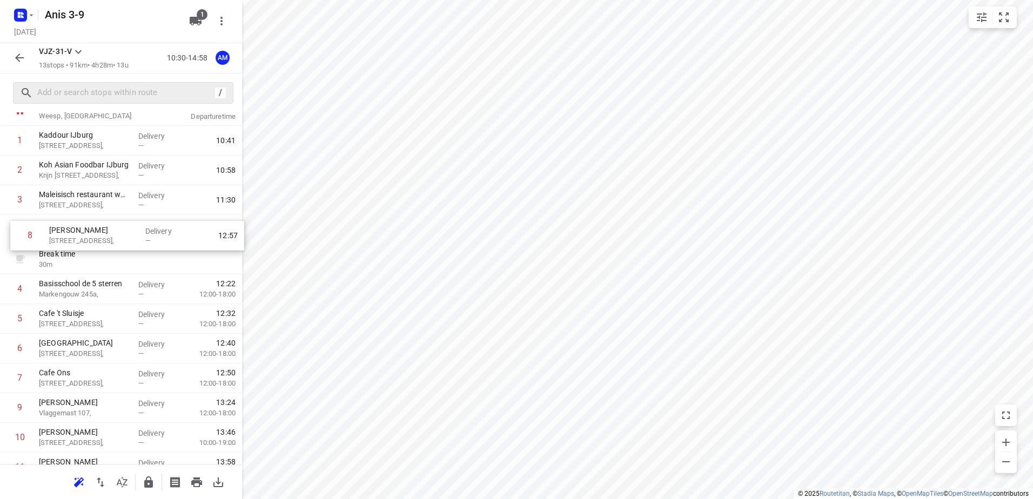
drag, startPoint x: 92, startPoint y: 385, endPoint x: 103, endPoint y: 238, distance: 147.4
click at [103, 238] on div "1 Kaddour IJburg [STREET_ADDRESS], Delivery — 10:41 2 Koh Asian Foodbar IJburg …" at bounding box center [121, 334] width 242 height 416
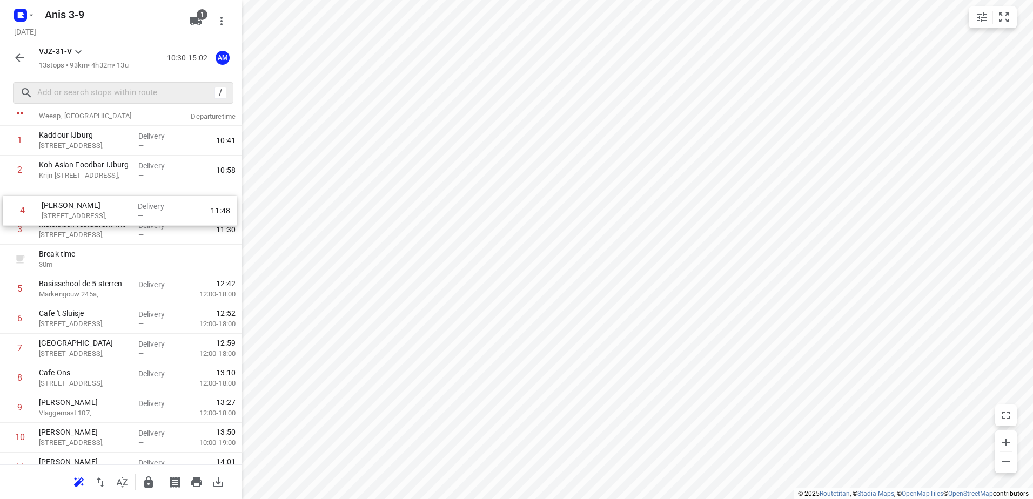
drag, startPoint x: 94, startPoint y: 233, endPoint x: 97, endPoint y: 208, distance: 25.5
click at [97, 208] on div "1 Kaddour IJburg [STREET_ADDRESS], Delivery — 10:41 2 Koh Asian Foodbar IJburg …" at bounding box center [121, 334] width 242 height 416
drag, startPoint x: 92, startPoint y: 205, endPoint x: 93, endPoint y: 227, distance: 22.2
click at [93, 227] on div "1 Kaddour IJburg [STREET_ADDRESS], Delivery — 10:41 2 Koh Asian Foodbar IJburg …" at bounding box center [121, 334] width 242 height 416
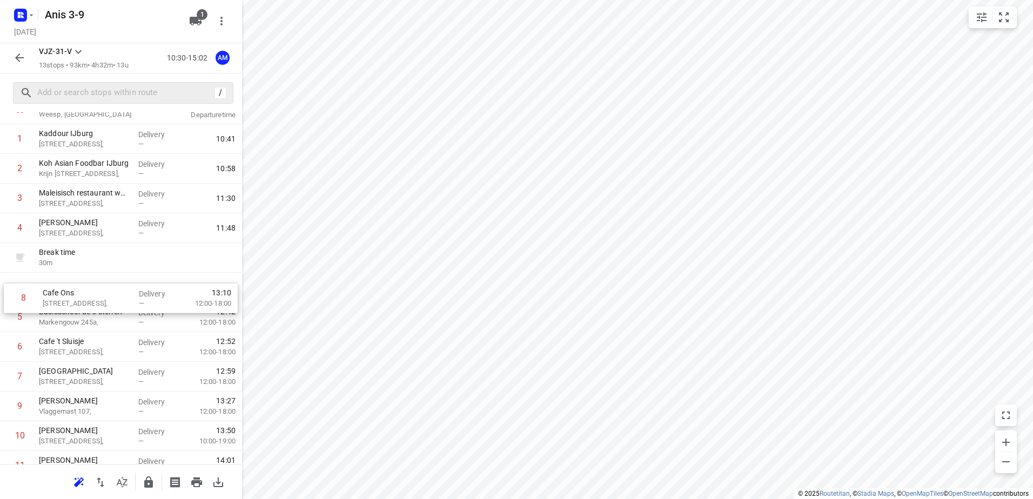
drag, startPoint x: 69, startPoint y: 384, endPoint x: 73, endPoint y: 302, distance: 82.8
click at [73, 302] on div "1 Kaddour IJburg [STREET_ADDRESS], Delivery — 10:41 2 Koh Asian Foodbar IJburg …" at bounding box center [121, 332] width 242 height 416
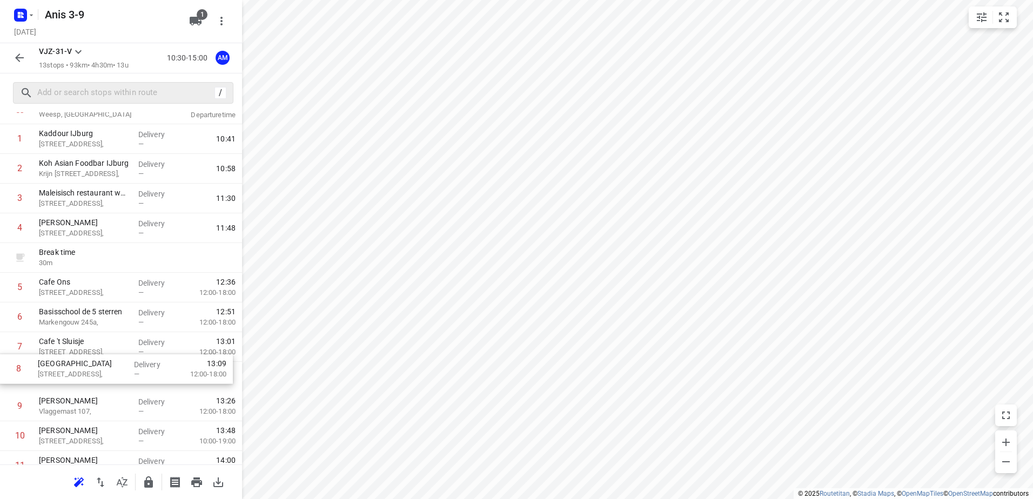
scroll to position [43, 0]
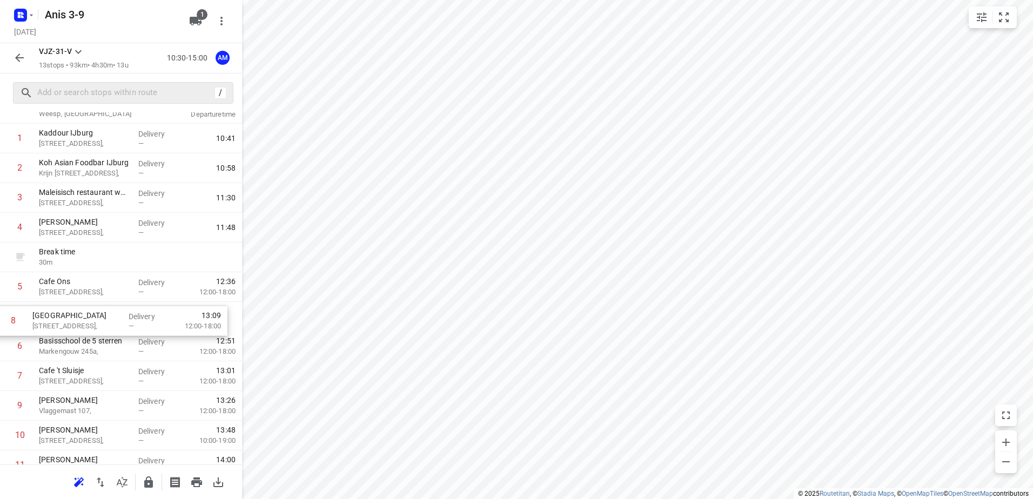
drag, startPoint x: 94, startPoint y: 381, endPoint x: 87, endPoint y: 322, distance: 59.9
click at [87, 322] on div "1 Kaddour IJburg [STREET_ADDRESS], Delivery — 10:41 2 Koh Asian Foodbar IJburg …" at bounding box center [121, 332] width 242 height 416
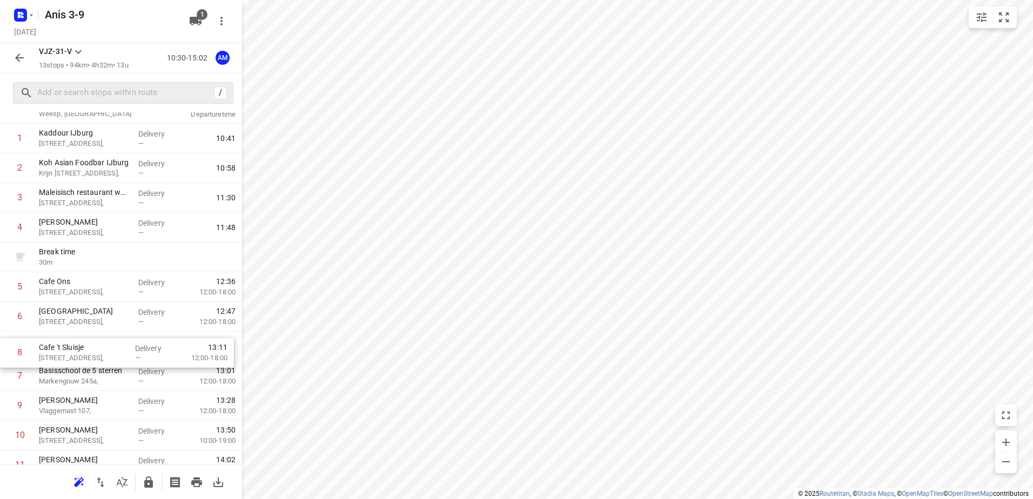
drag, startPoint x: 84, startPoint y: 377, endPoint x: 84, endPoint y: 351, distance: 25.9
click at [84, 351] on div "1 [GEOGRAPHIC_DATA][STREET_ADDRESS], Delivery — 10:41 2 Koh Asian Foodbar IJbur…" at bounding box center [121, 332] width 242 height 416
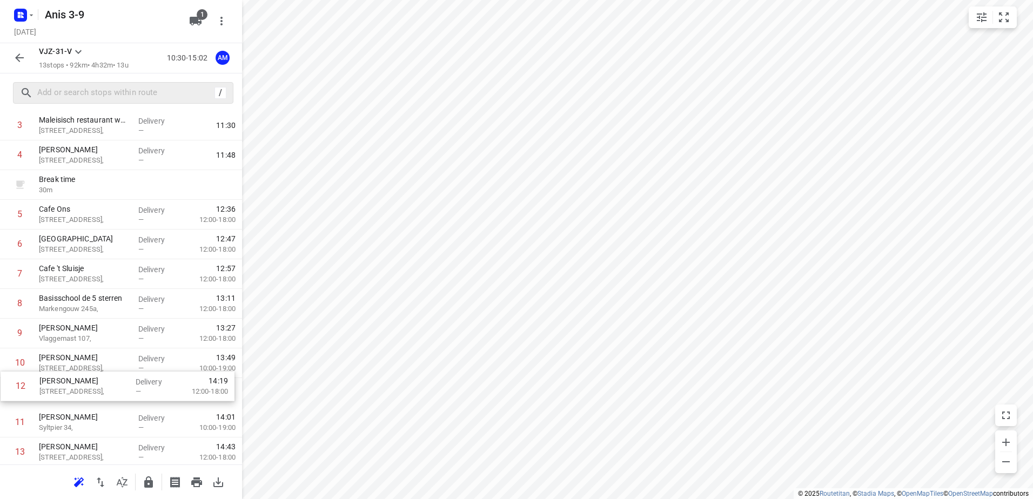
scroll to position [117, 0]
drag, startPoint x: 76, startPoint y: 444, endPoint x: 79, endPoint y: 357, distance: 87.6
click at [79, 357] on div "1 [GEOGRAPHIC_DATA][STREET_ADDRESS], Delivery — 10:41 2 Koh Asian Foodbar IJbur…" at bounding box center [121, 258] width 242 height 416
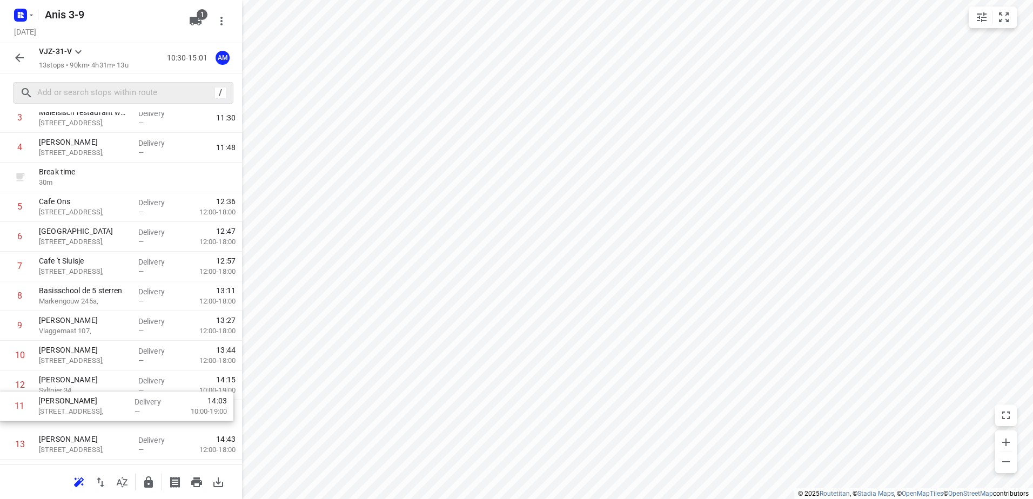
scroll to position [128, 0]
drag, startPoint x: 60, startPoint y: 396, endPoint x: 59, endPoint y: 414, distance: 18.4
click at [59, 414] on div "1 [GEOGRAPHIC_DATA][STREET_ADDRESS], Delivery — 10:41 2 Koh Asian Foodbar IJbur…" at bounding box center [121, 247] width 242 height 416
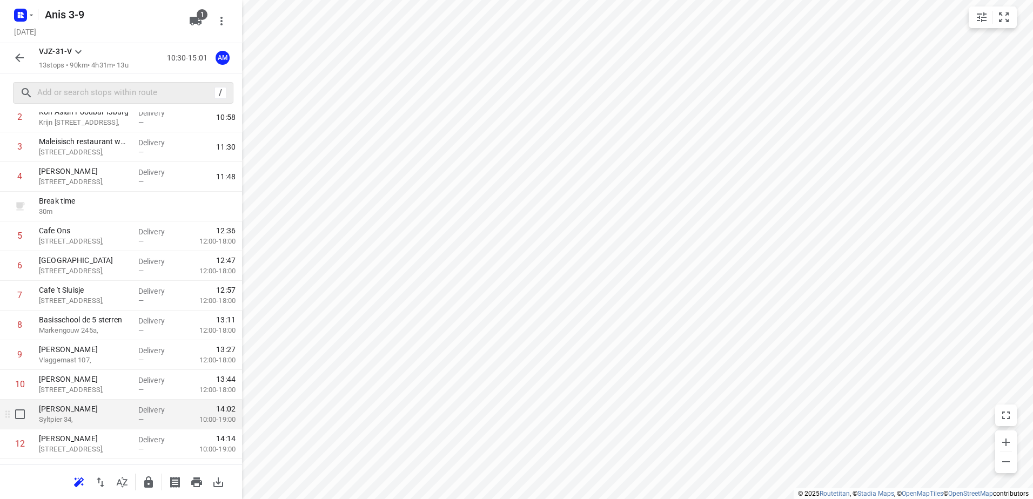
scroll to position [0, 0]
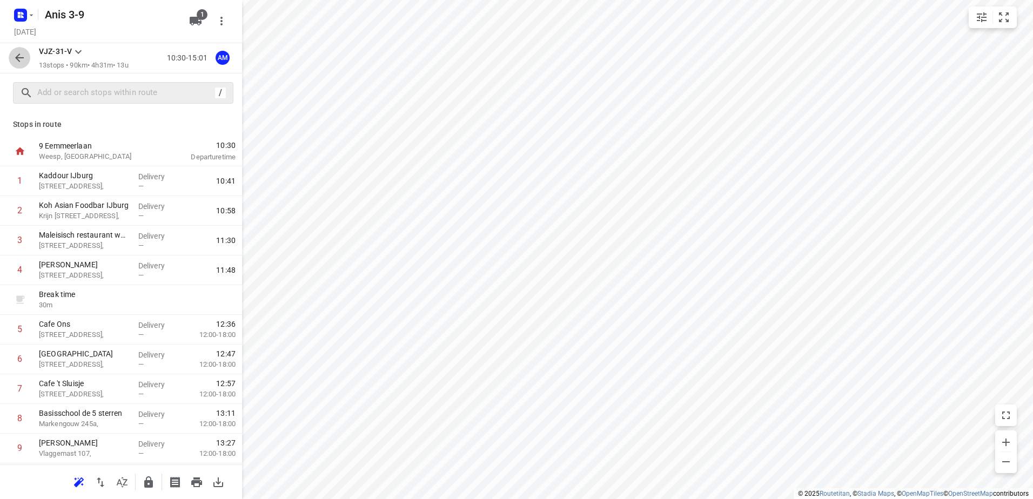
click at [15, 58] on icon "button" at bounding box center [19, 57] width 13 height 13
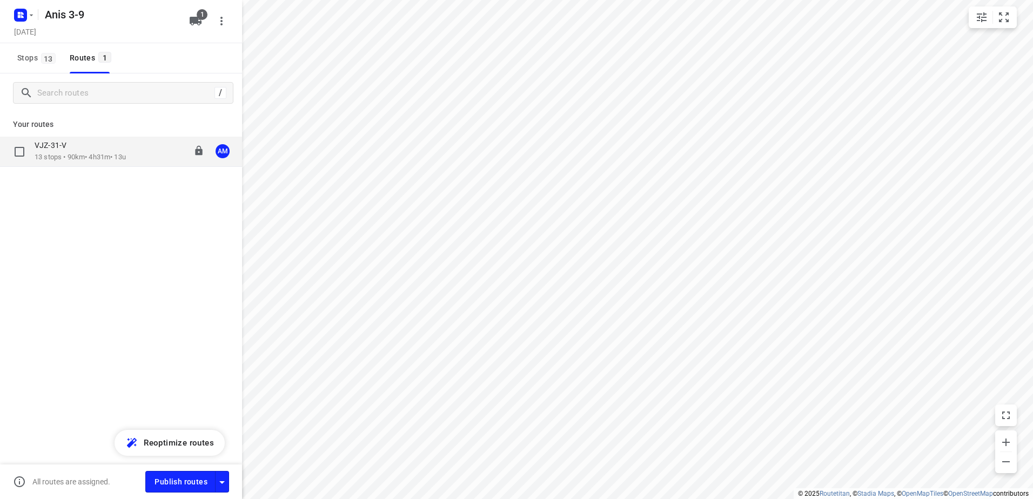
click at [78, 156] on p "13 stops • 90km • 4h31m • 13u" at bounding box center [80, 157] width 91 height 10
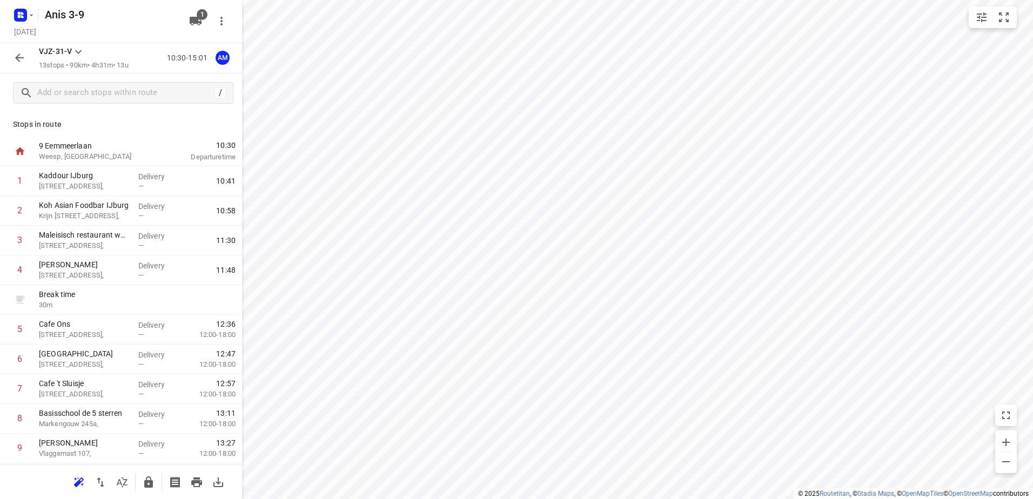
click at [15, 58] on icon "button" at bounding box center [19, 57] width 13 height 13
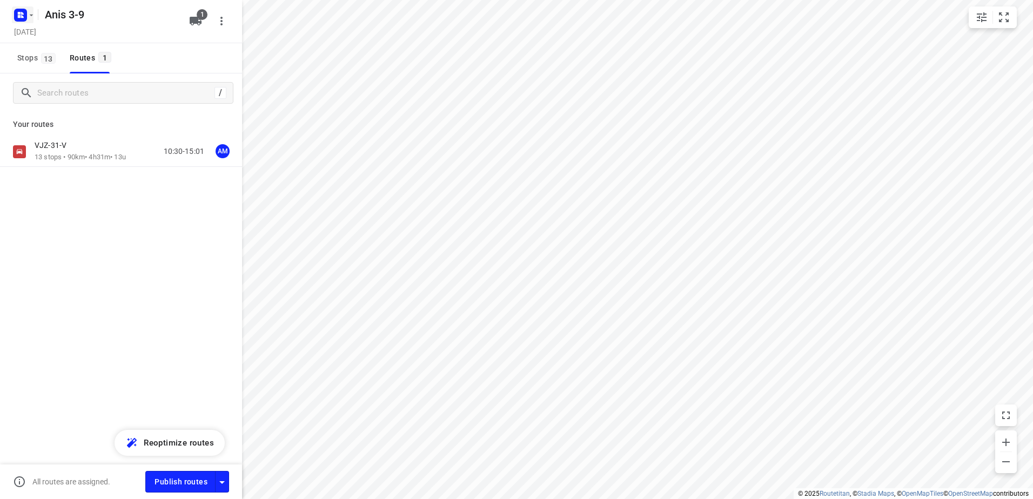
click at [31, 14] on icon "button" at bounding box center [31, 15] width 9 height 9
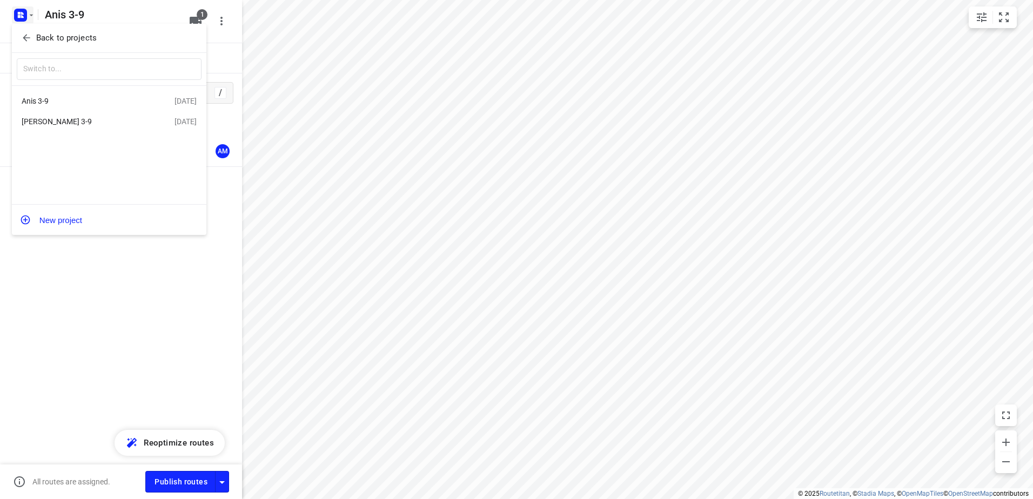
click at [52, 119] on div "[PERSON_NAME] 3-9" at bounding box center [84, 121] width 124 height 9
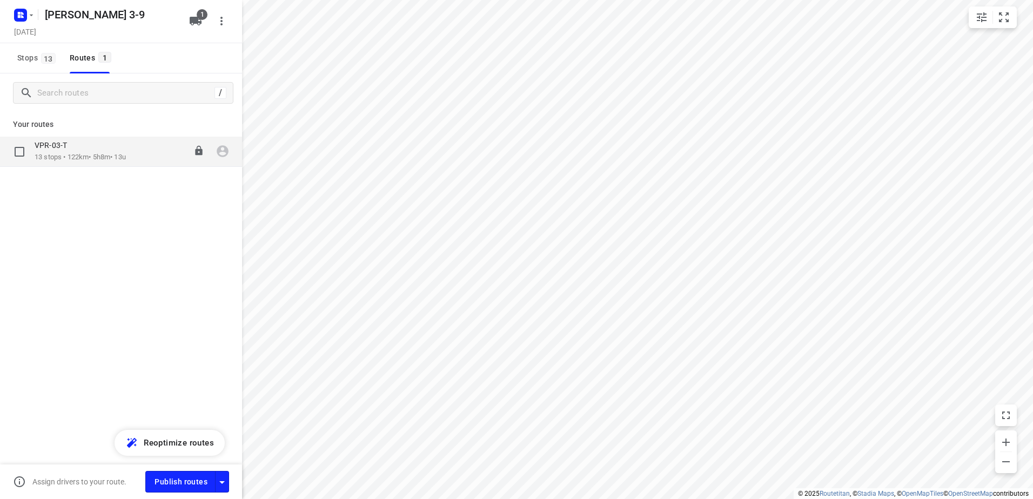
click at [82, 152] on p "13 stops • 122km • 5h8m • 13u" at bounding box center [80, 157] width 91 height 10
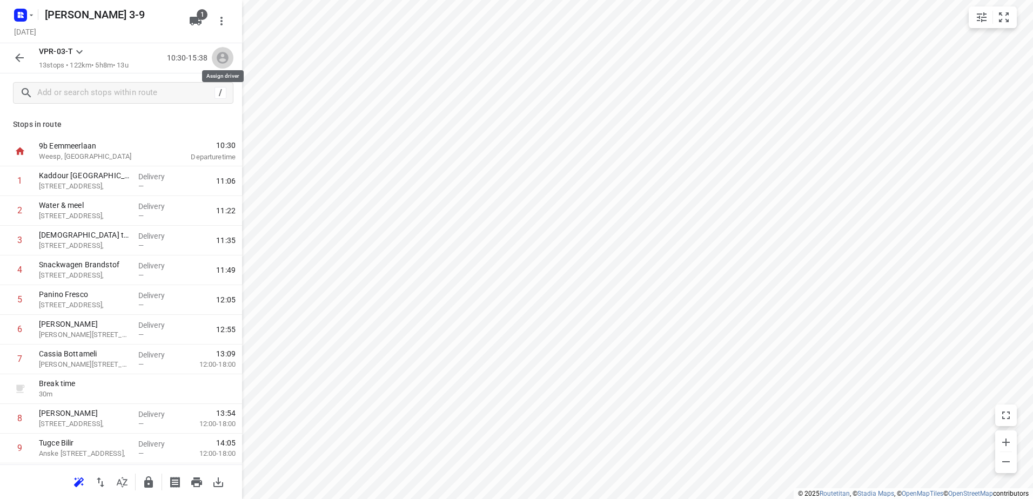
click at [222, 59] on icon "button" at bounding box center [223, 58] width 14 height 14
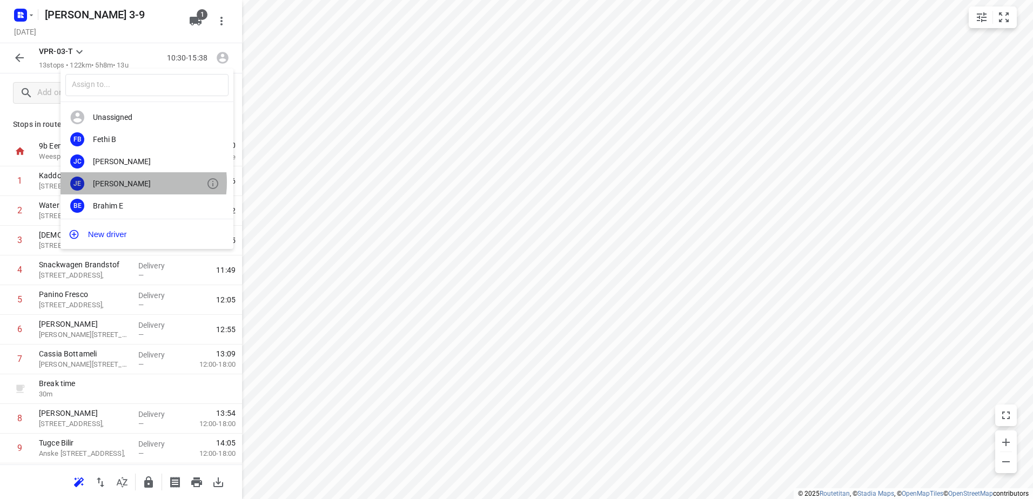
click at [122, 182] on div "[PERSON_NAME]" at bounding box center [149, 183] width 113 height 9
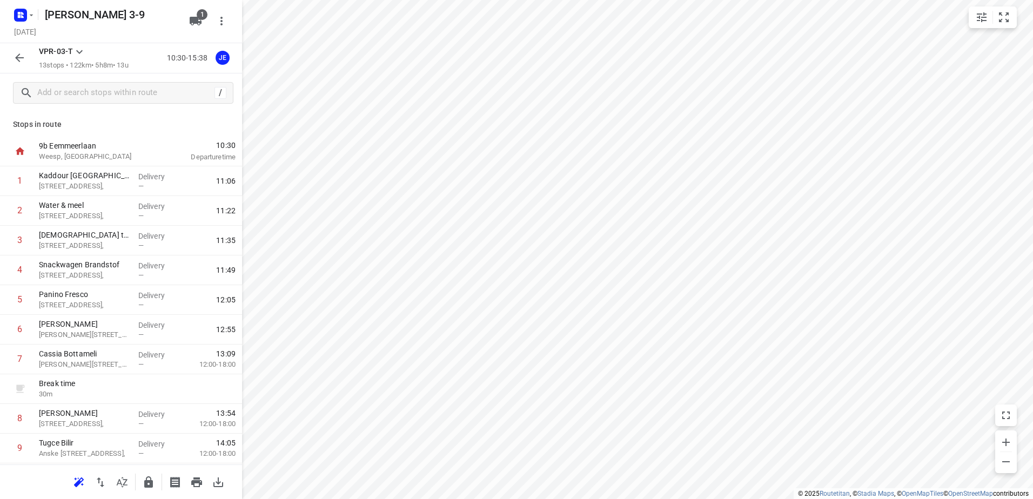
click at [19, 56] on icon "button" at bounding box center [19, 57] width 13 height 13
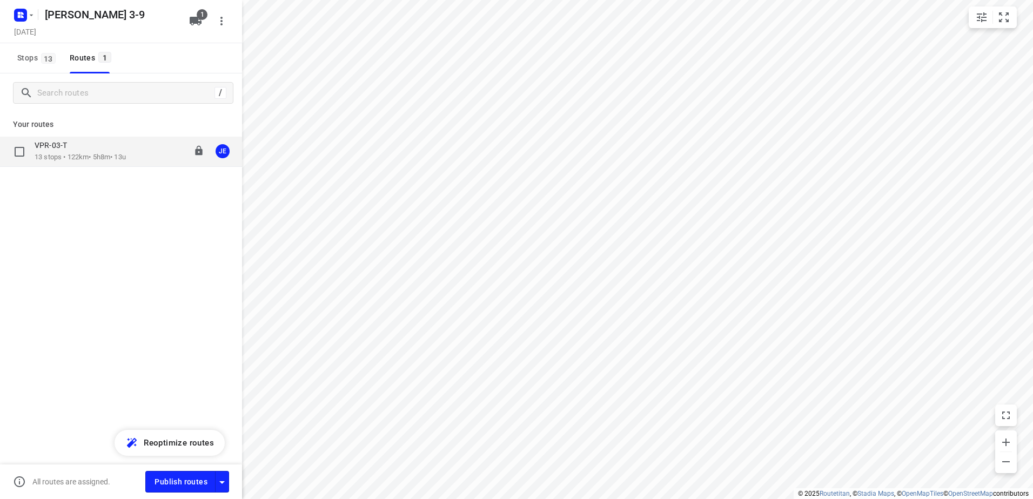
click at [81, 154] on p "13 stops • 122km • 5h8m • 13u" at bounding box center [80, 157] width 91 height 10
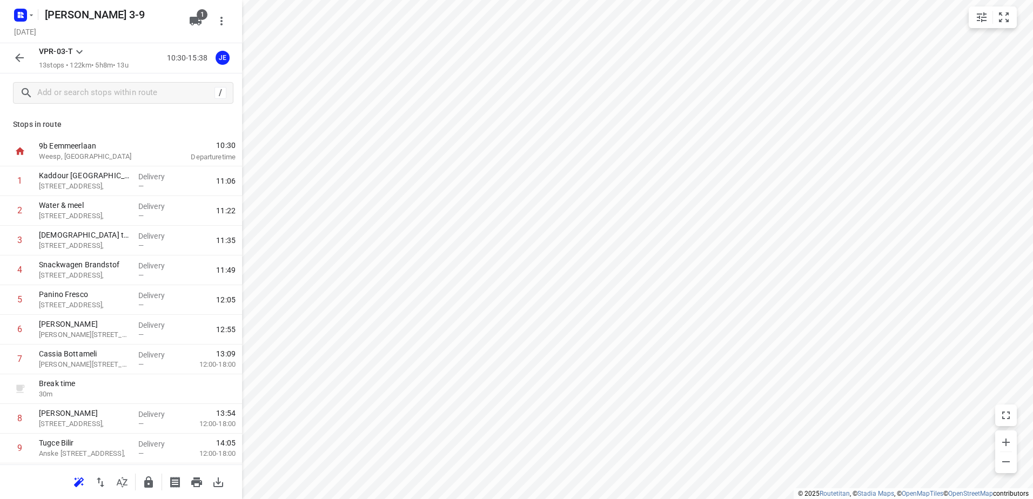
click at [21, 54] on icon "button" at bounding box center [19, 57] width 13 height 13
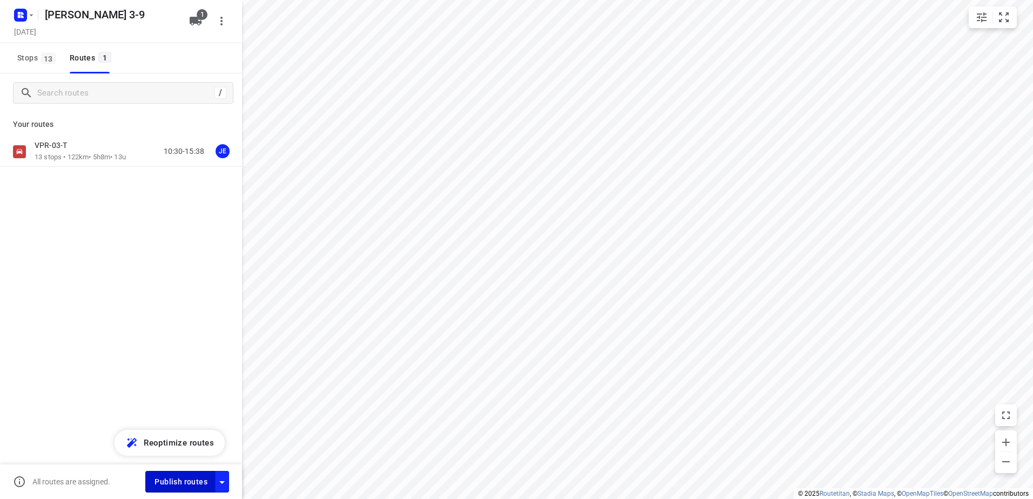
click at [183, 482] on span "Publish routes" at bounding box center [181, 483] width 53 height 14
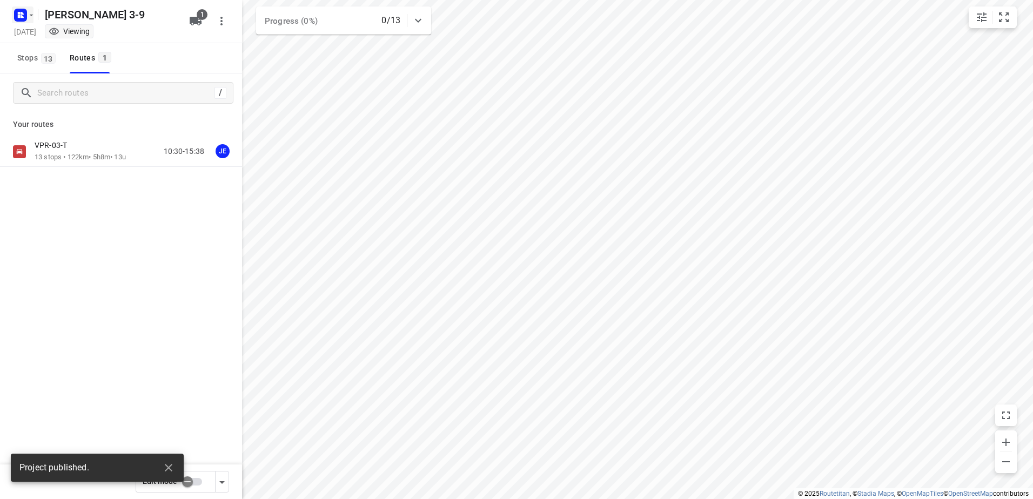
click at [32, 18] on icon "button" at bounding box center [31, 15] width 9 height 9
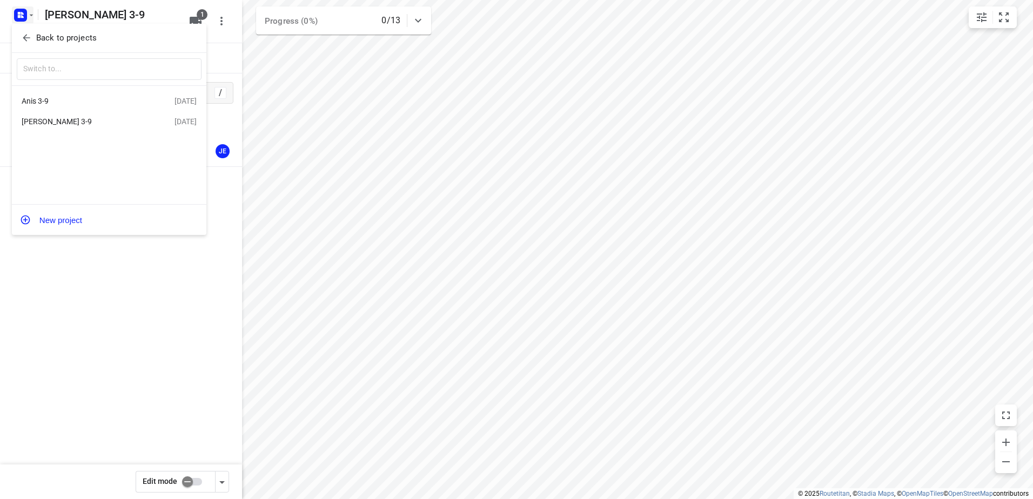
click at [49, 102] on div "Anis 3-9" at bounding box center [84, 101] width 124 height 9
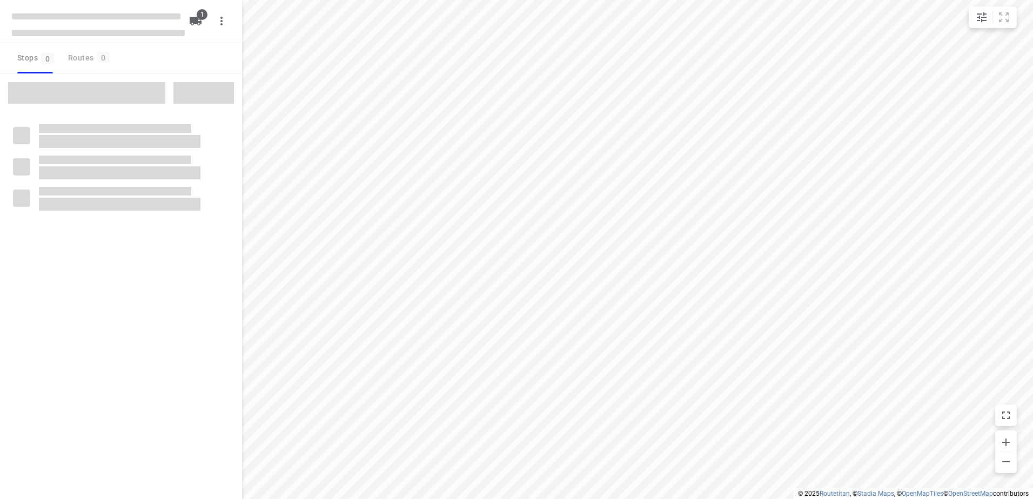
type input "distance"
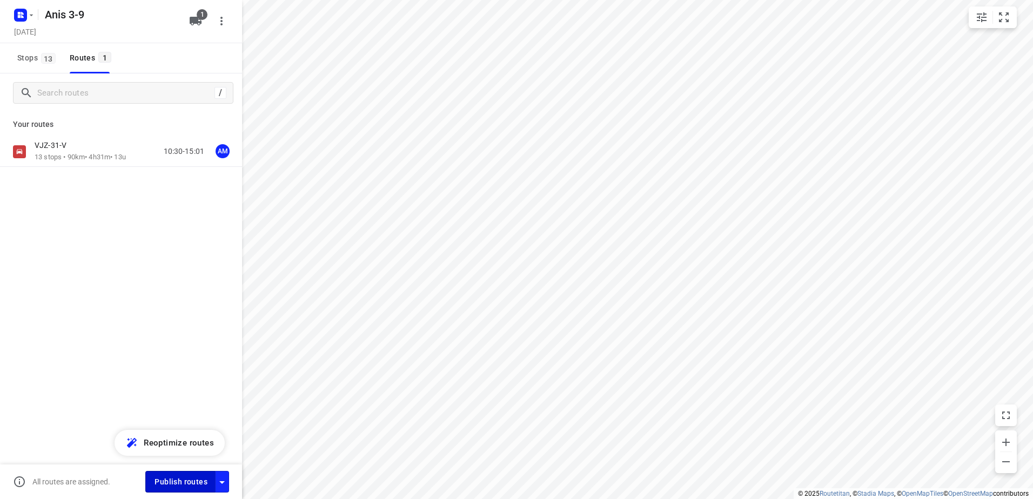
click at [189, 480] on span "Publish routes" at bounding box center [181, 483] width 53 height 14
